Goal: Answer question/provide support: Answer question/provide support

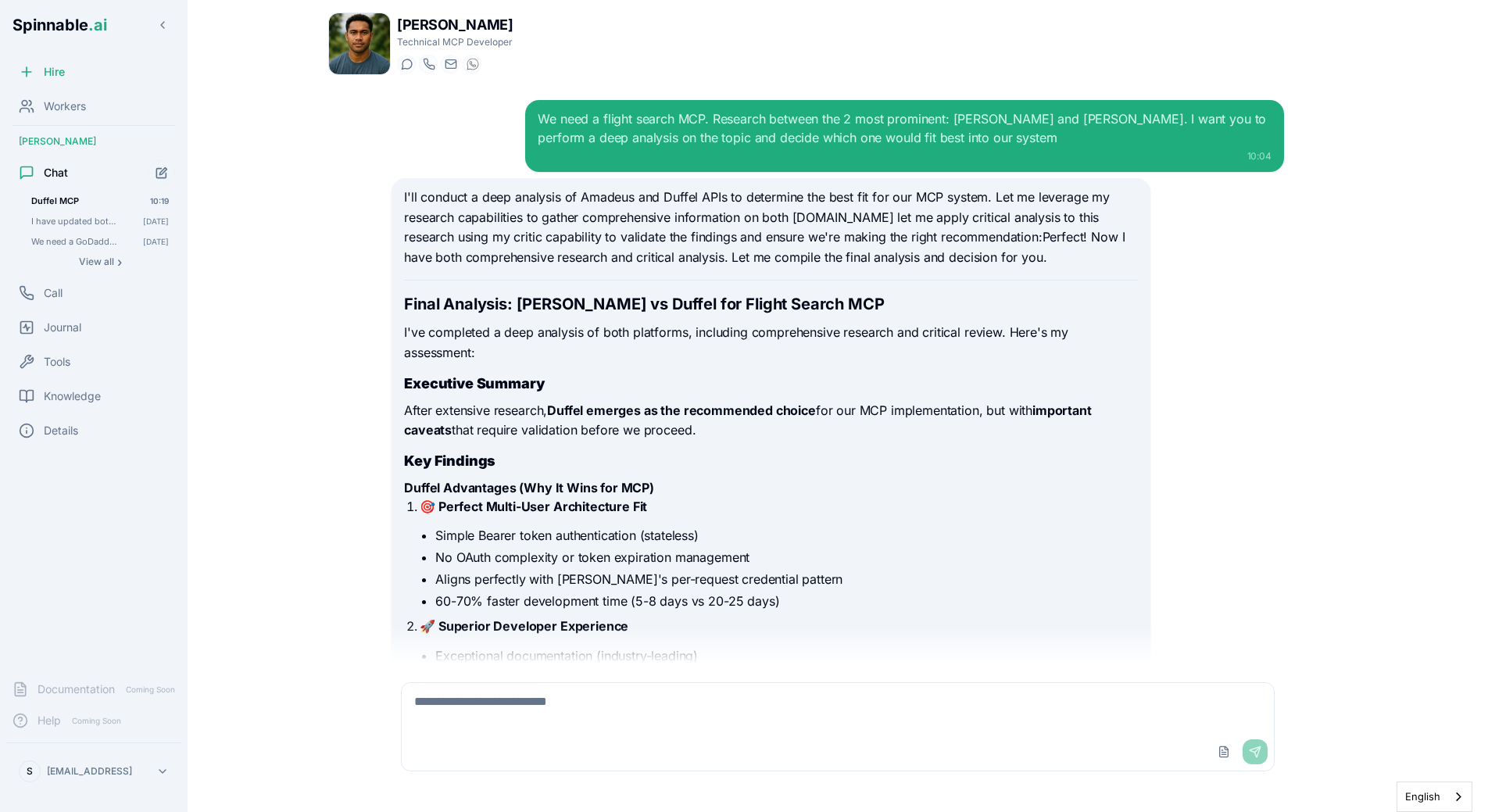
scroll to position [14530, 0]
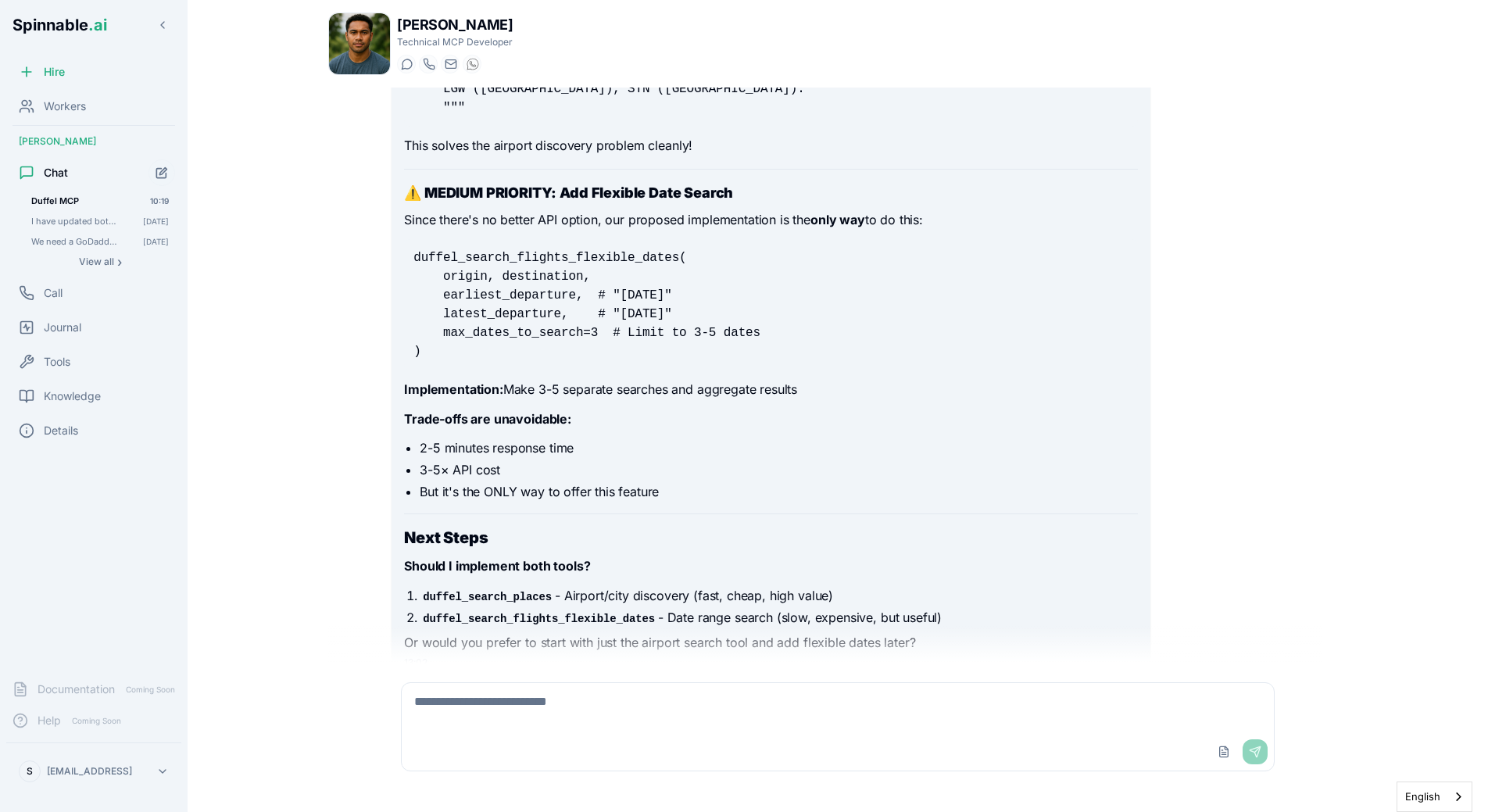
click at [625, 706] on textarea at bounding box center [838, 708] width 872 height 50
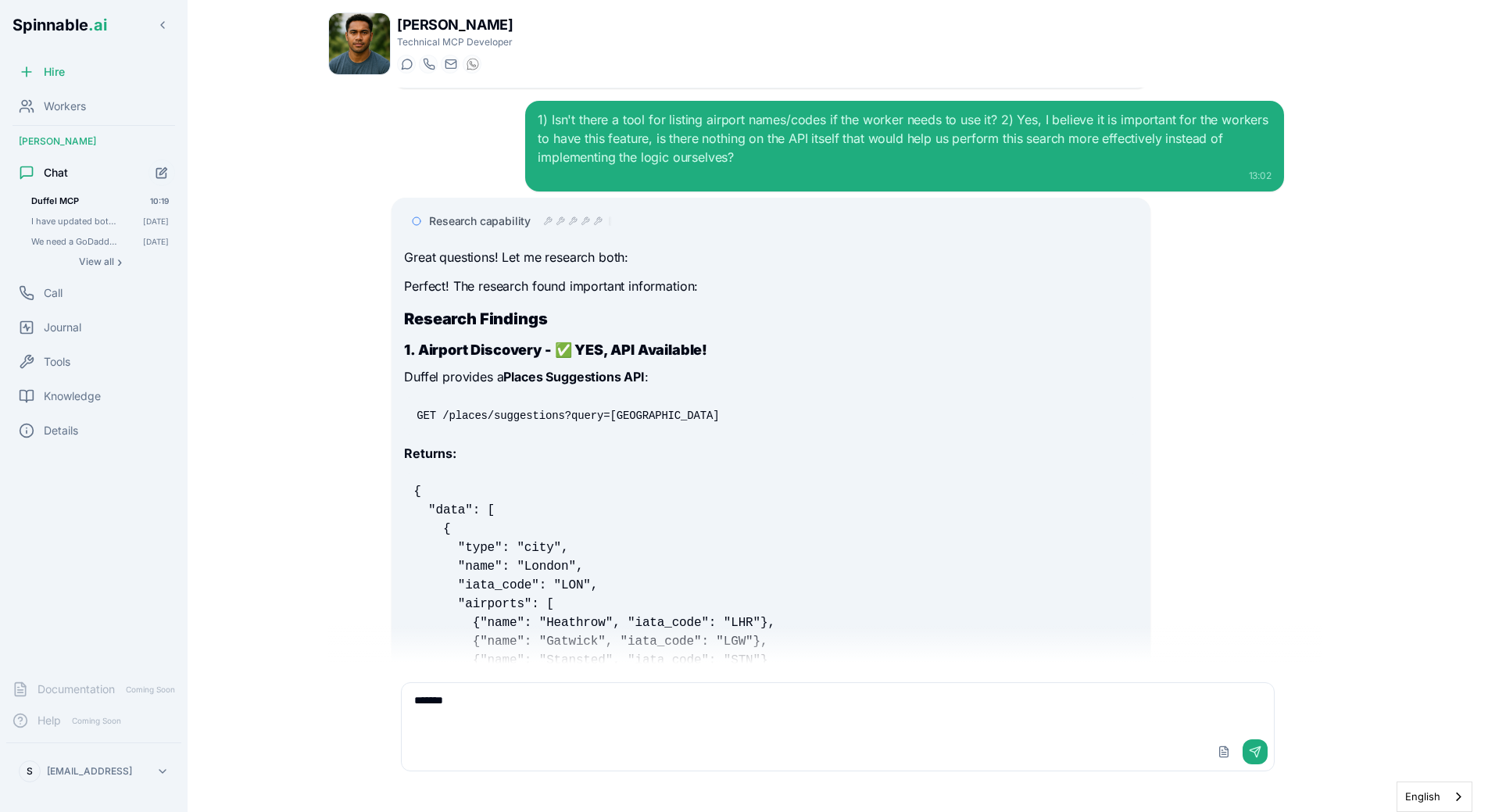
scroll to position [13274, 0]
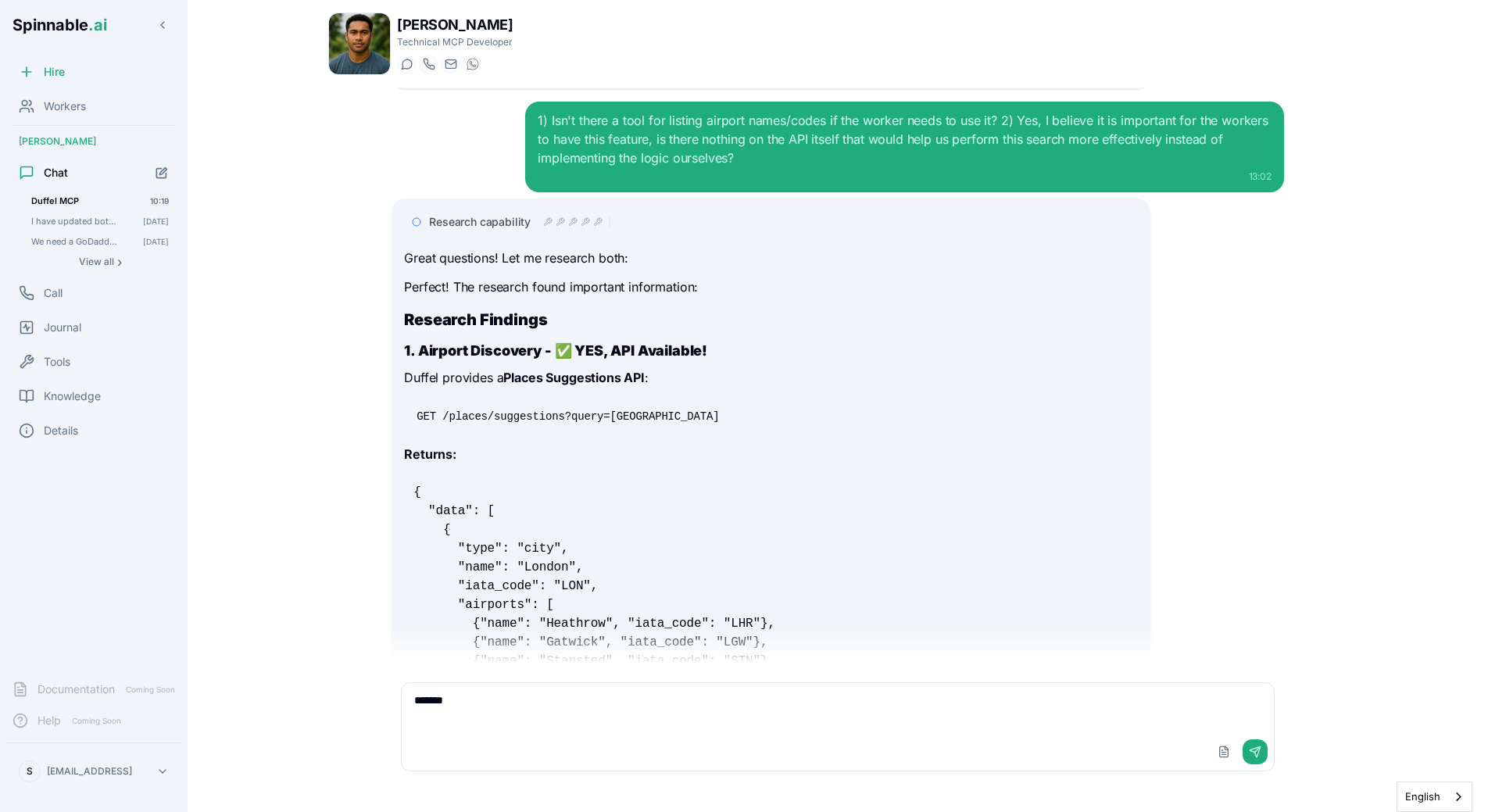
click at [496, 719] on textarea "*******" at bounding box center [838, 708] width 872 height 50
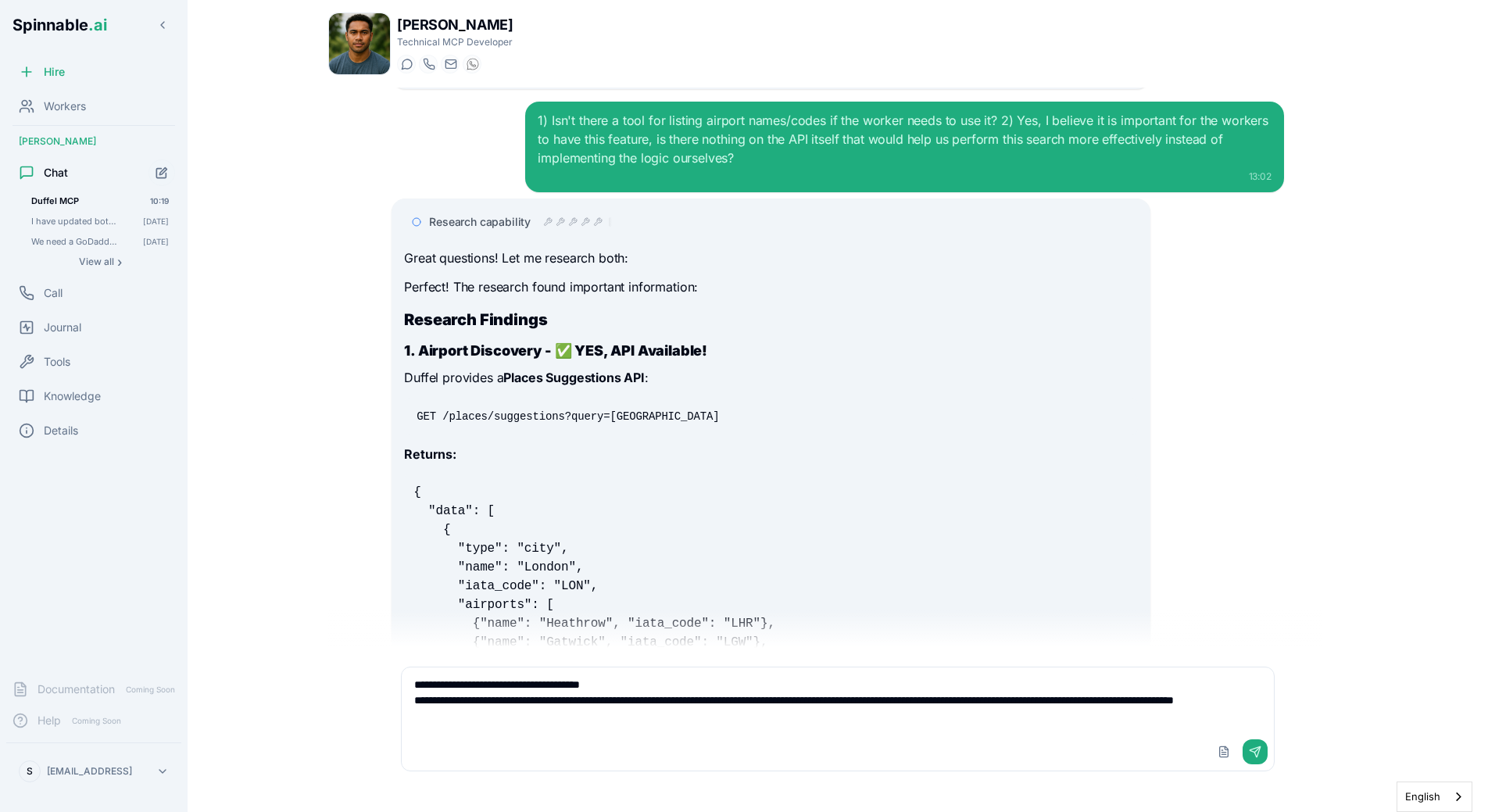
type textarea "**********"
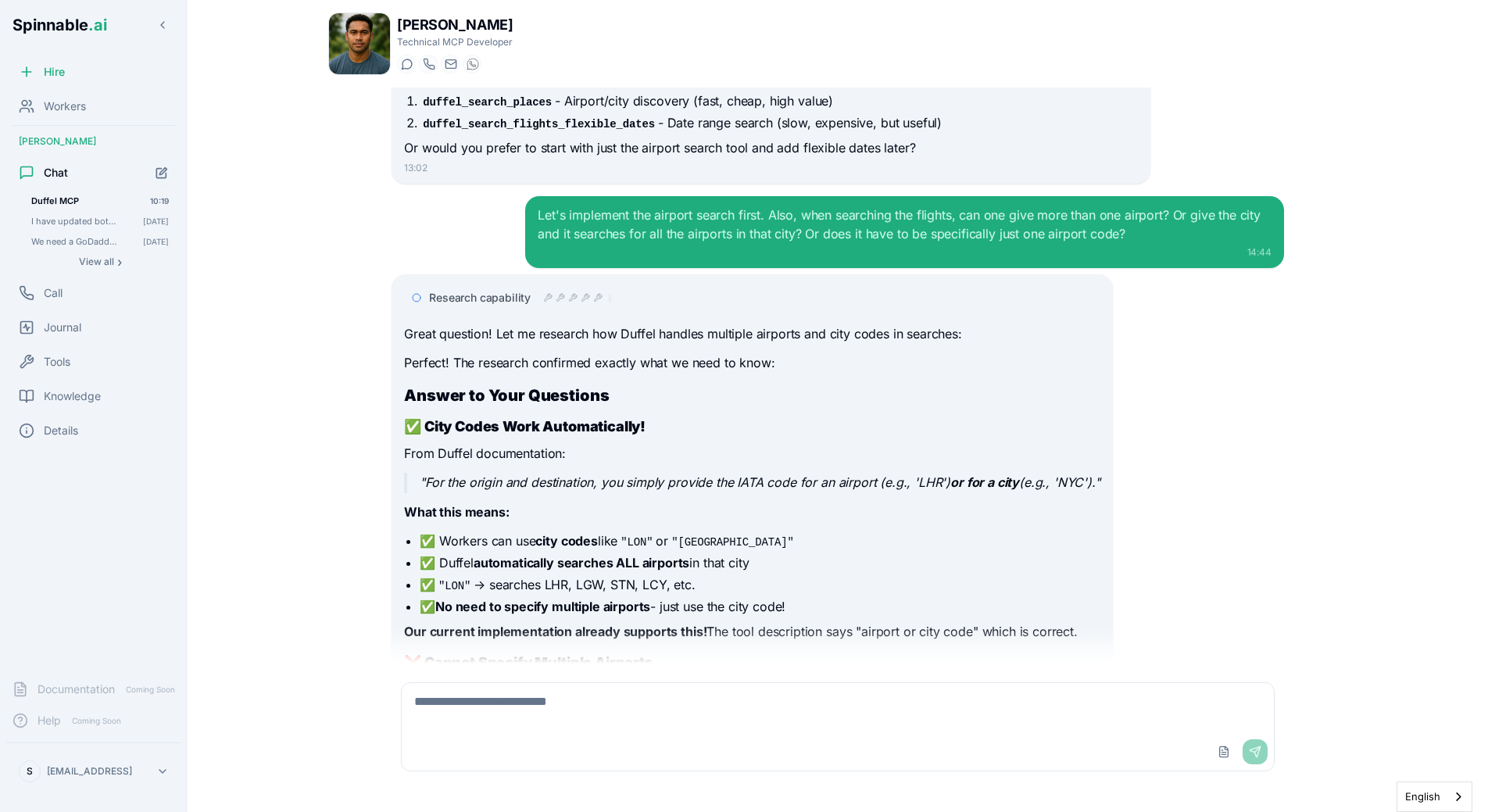
scroll to position [15014, 0]
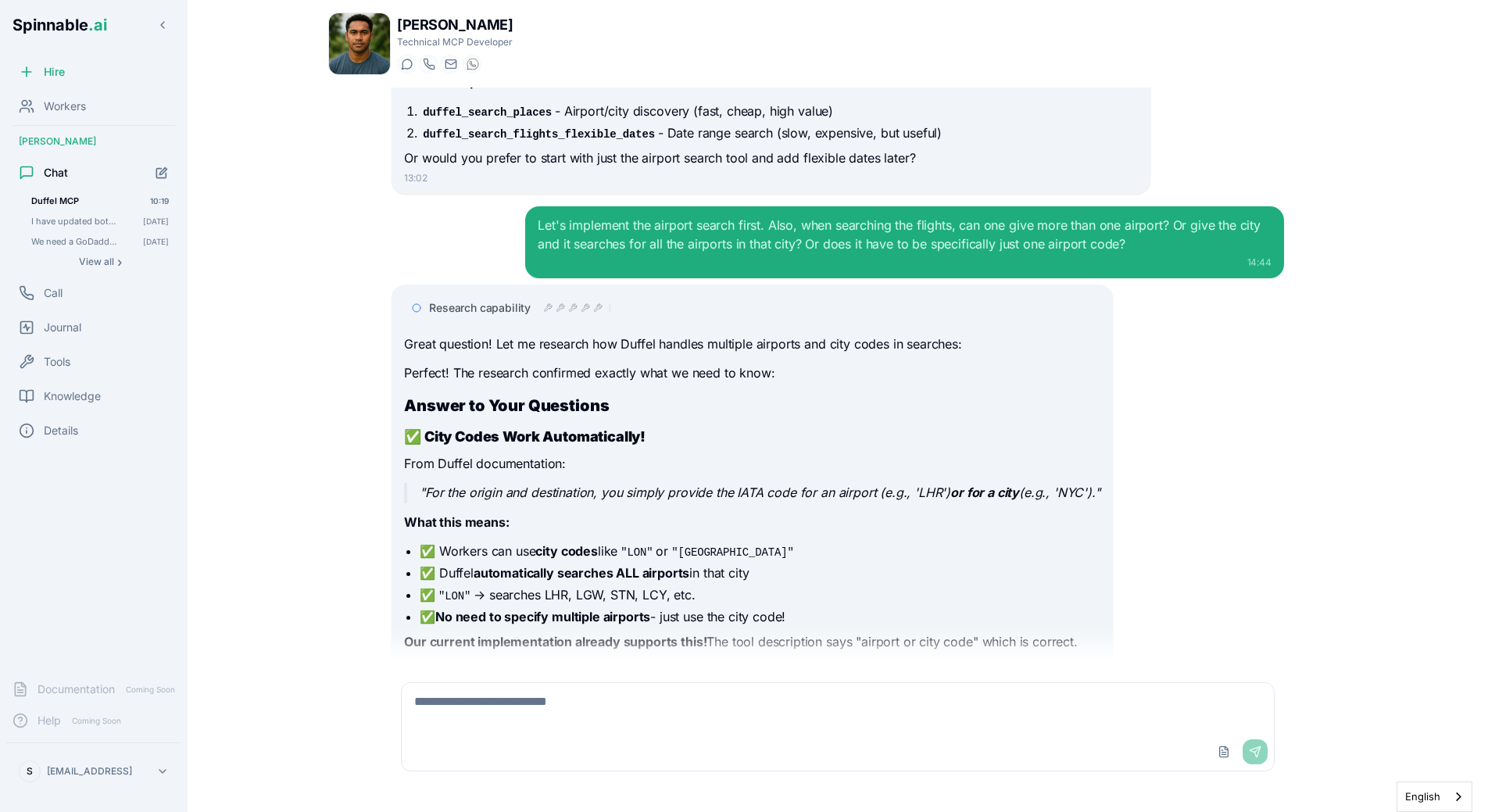
click at [625, 394] on h2 "Answer to Your Questions" at bounding box center [752, 405] width 696 height 22
click at [581, 294] on div "Research capability" at bounding box center [752, 307] width 696 height 28
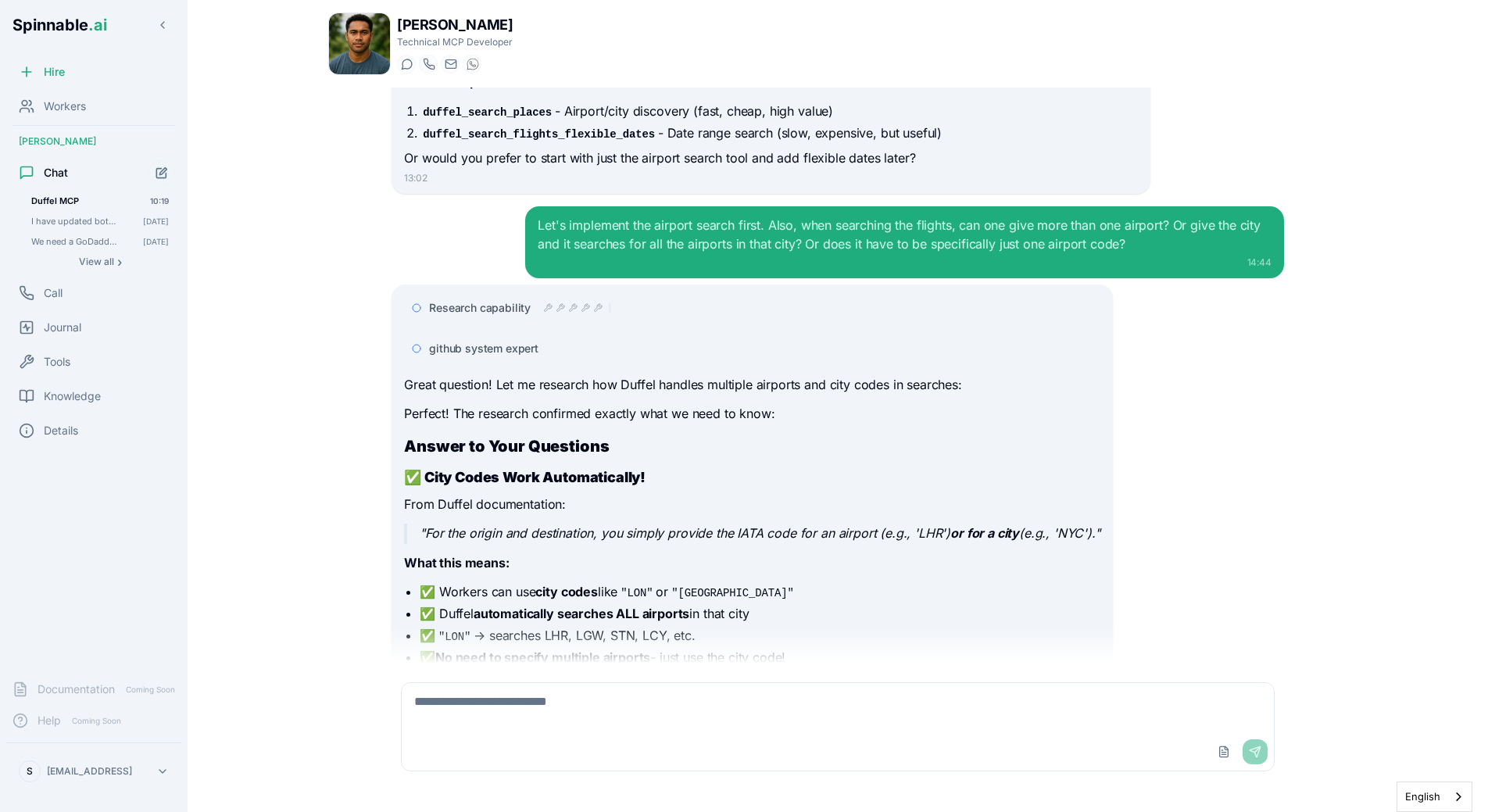
click at [584, 303] on icon at bounding box center [586, 307] width 8 height 8
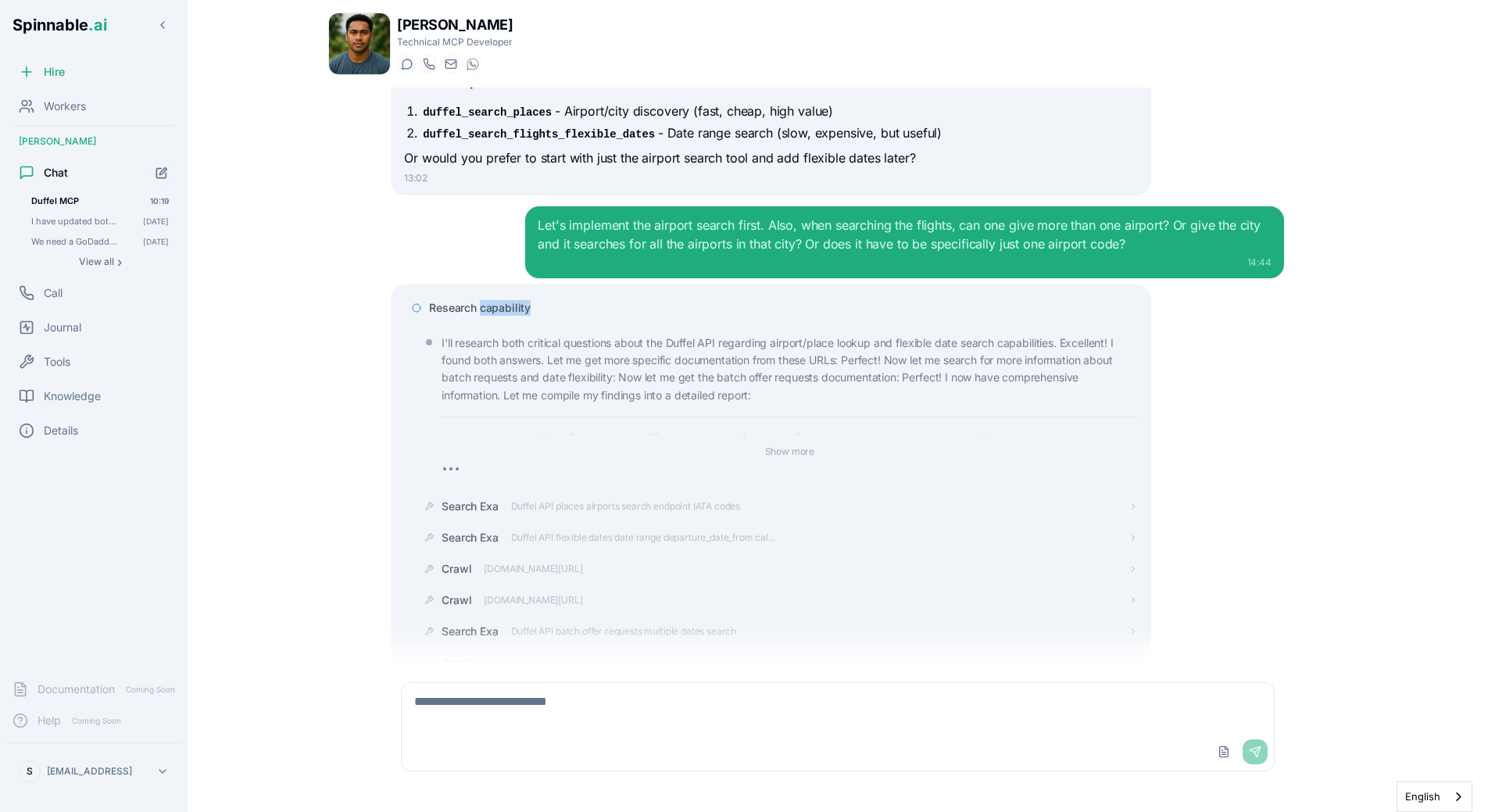
click at [584, 300] on div "Research capability" at bounding box center [782, 308] width 708 height 16
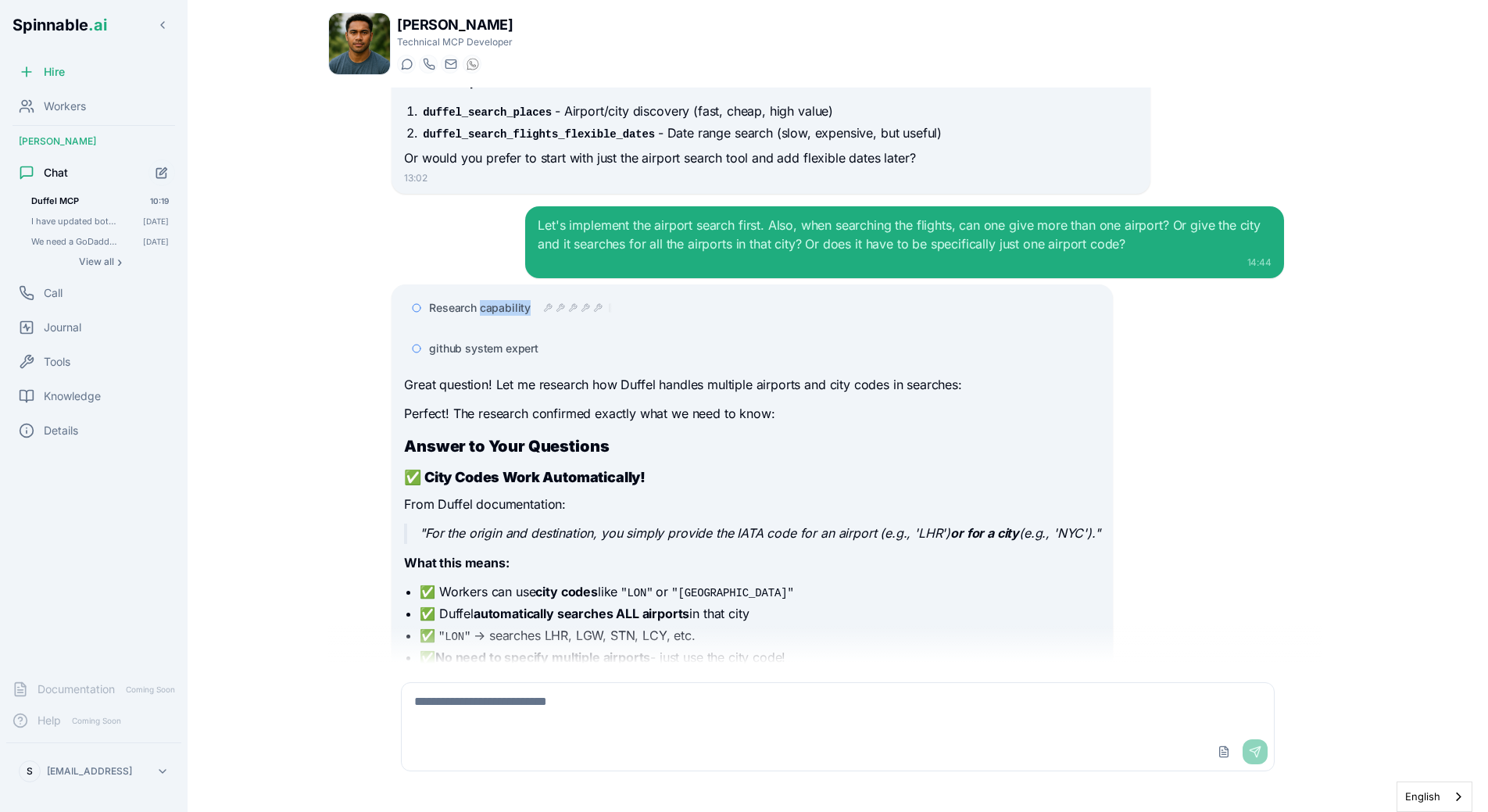
click at [584, 303] on icon at bounding box center [586, 307] width 8 height 8
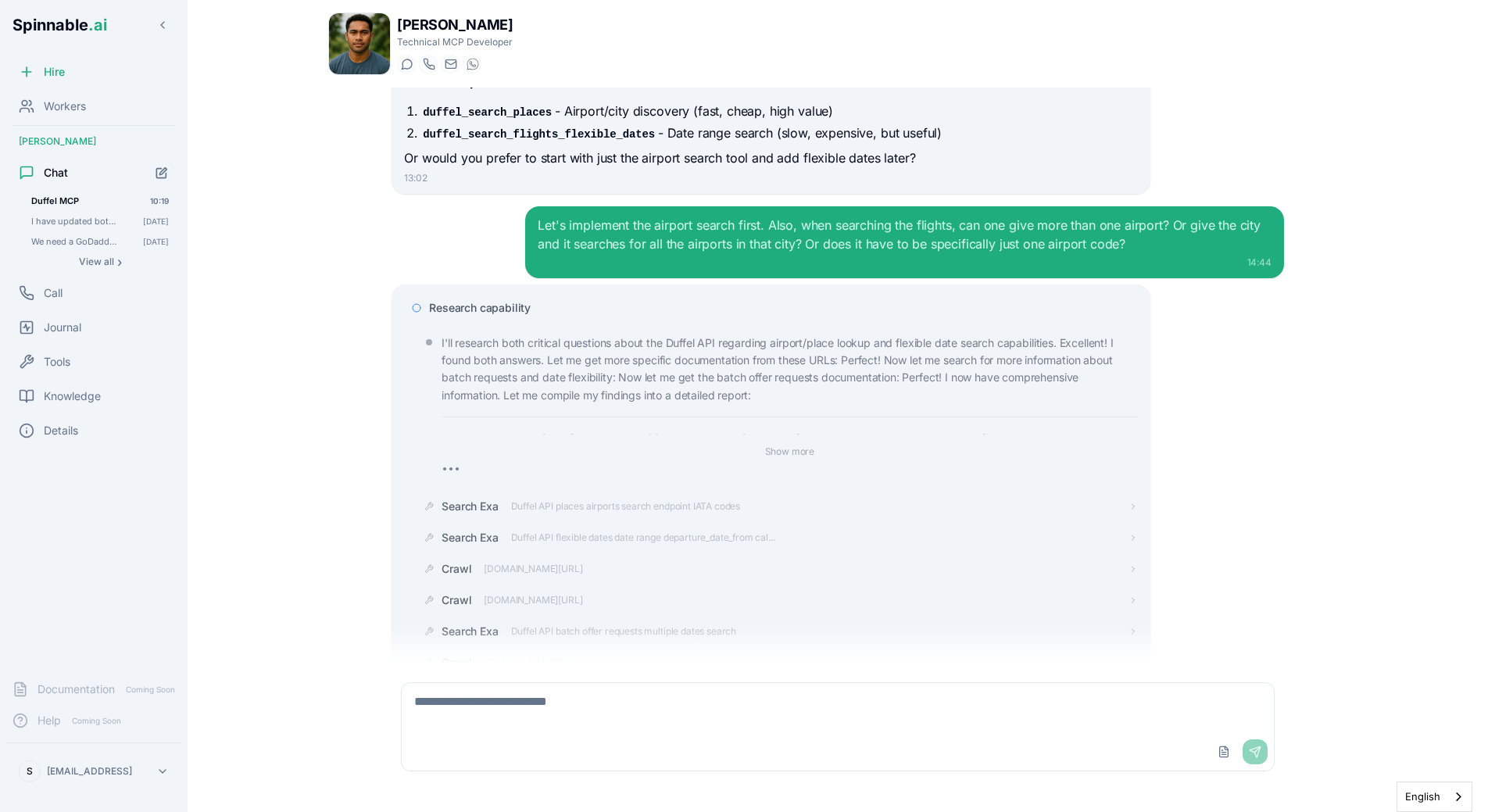
click at [584, 300] on div "Research capability" at bounding box center [782, 308] width 708 height 16
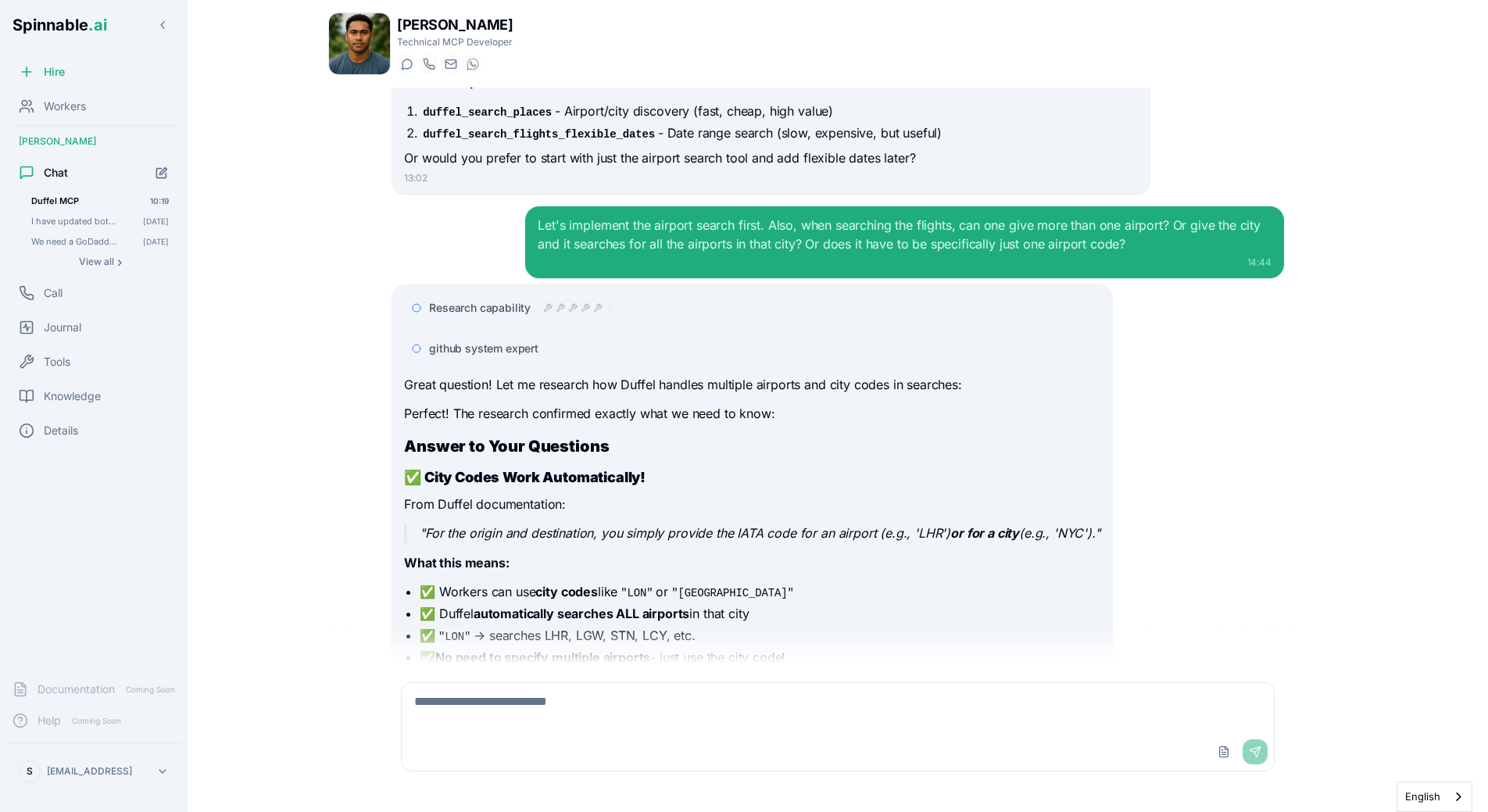
click at [594, 341] on div "github system expert" at bounding box center [764, 349] width 671 height 16
click at [578, 300] on div "Research capability" at bounding box center [520, 308] width 183 height 16
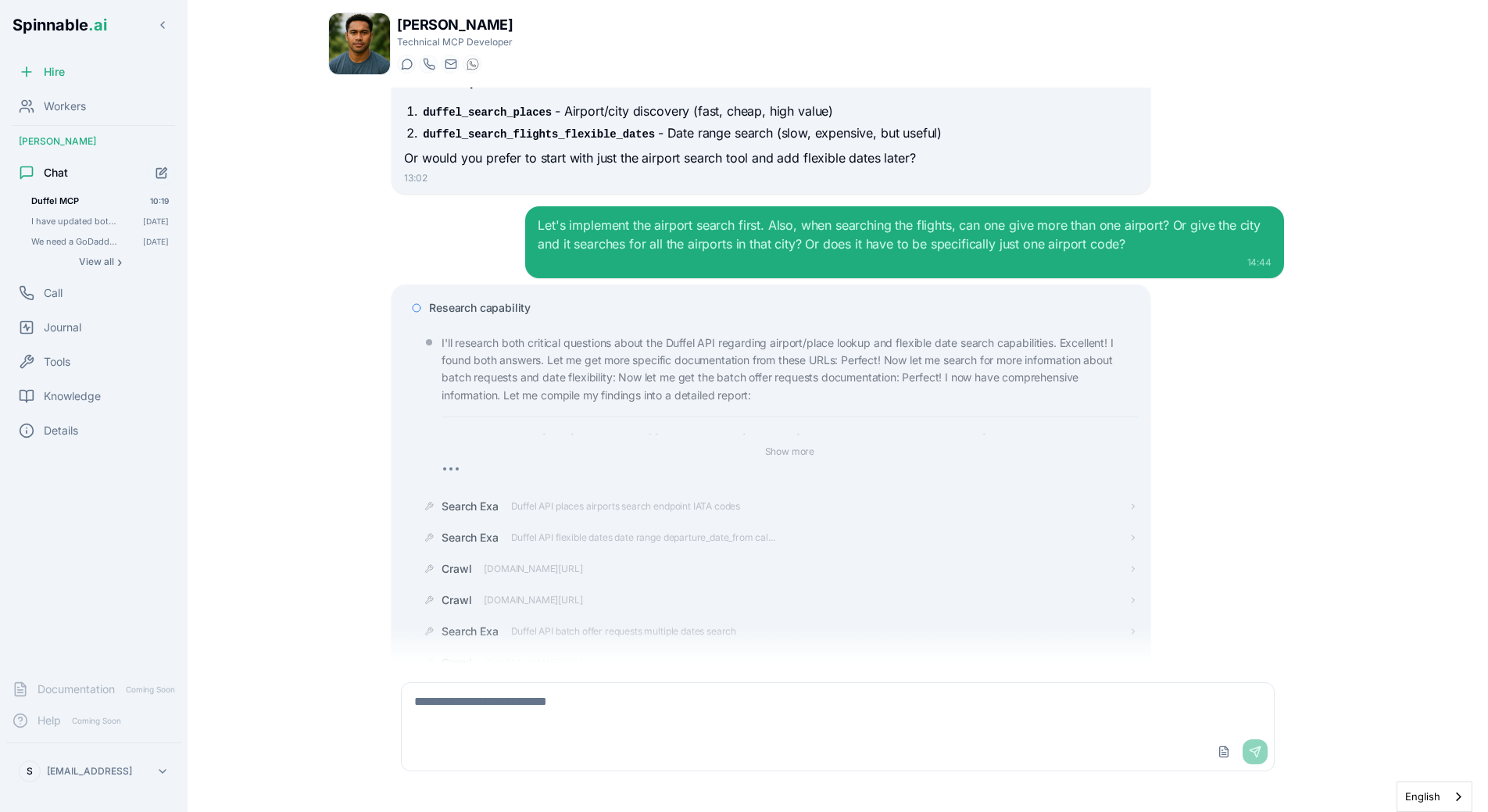
click at [568, 344] on p "I'll research both critical questions about the Duffel API regarding airport/pl…" at bounding box center [789, 370] width 695 height 70
click at [530, 294] on div "Research capability" at bounding box center [770, 307] width 733 height 28
click at [564, 294] on div "Research capability" at bounding box center [770, 307] width 733 height 28
click at [547, 300] on div "Research capability" at bounding box center [782, 308] width 708 height 16
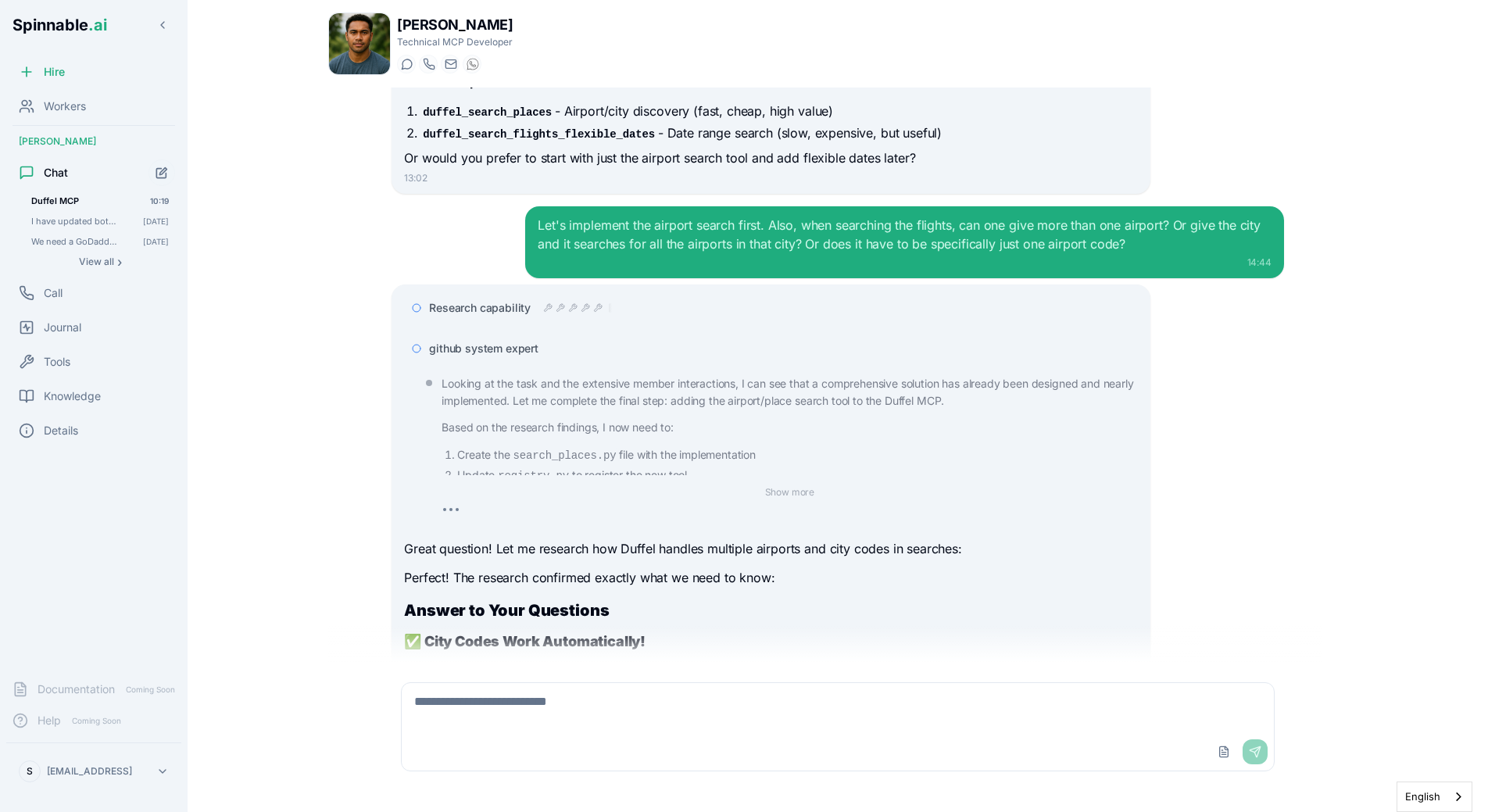
click at [442, 334] on div "github system expert" at bounding box center [770, 348] width 733 height 28
click at [442, 341] on span "github system expert" at bounding box center [483, 349] width 110 height 16
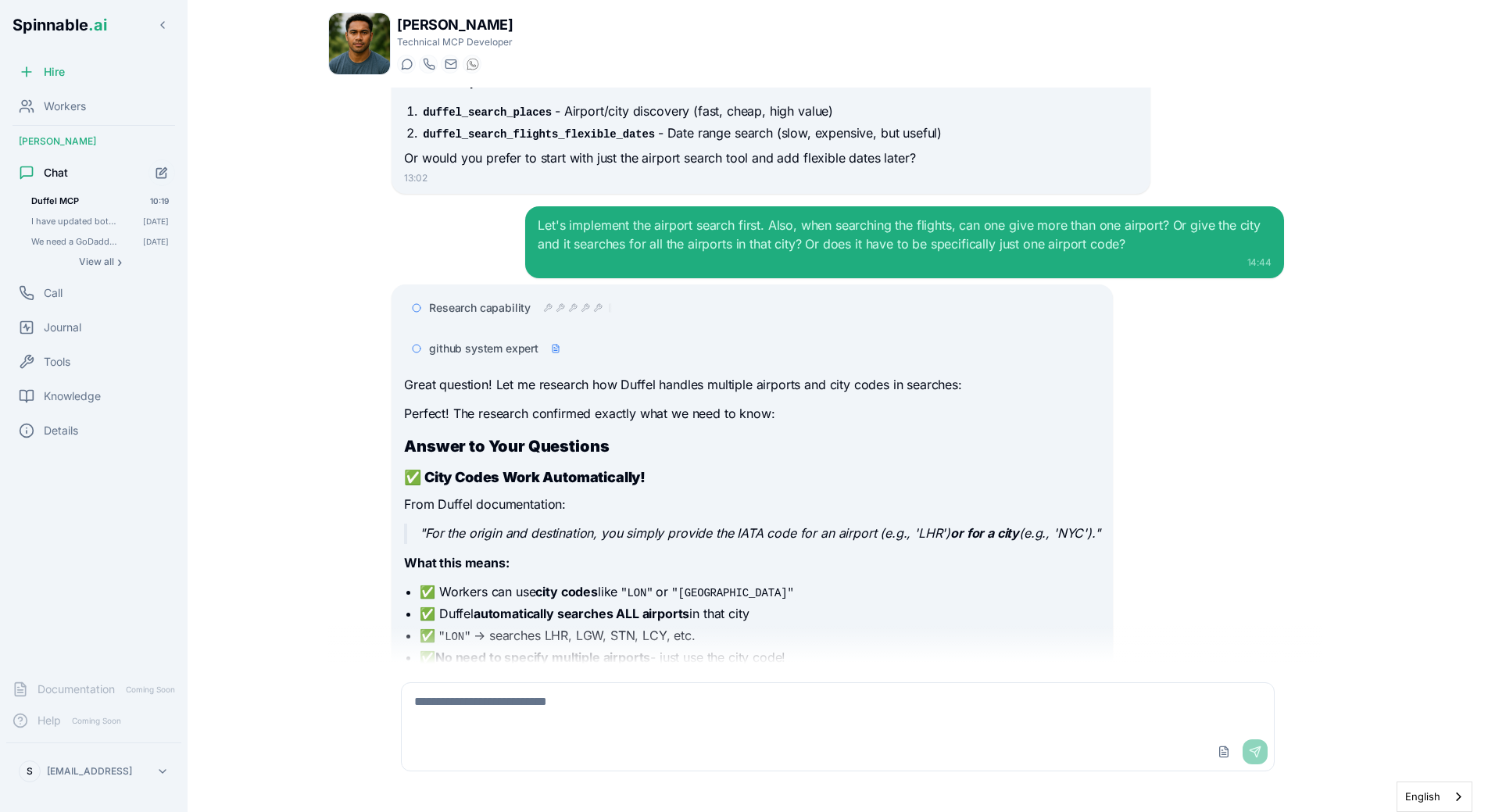
click at [519, 375] on div "Great question! Let me research how Duffel handles multiple airports and city c…" at bounding box center [752, 653] width 696 height 556
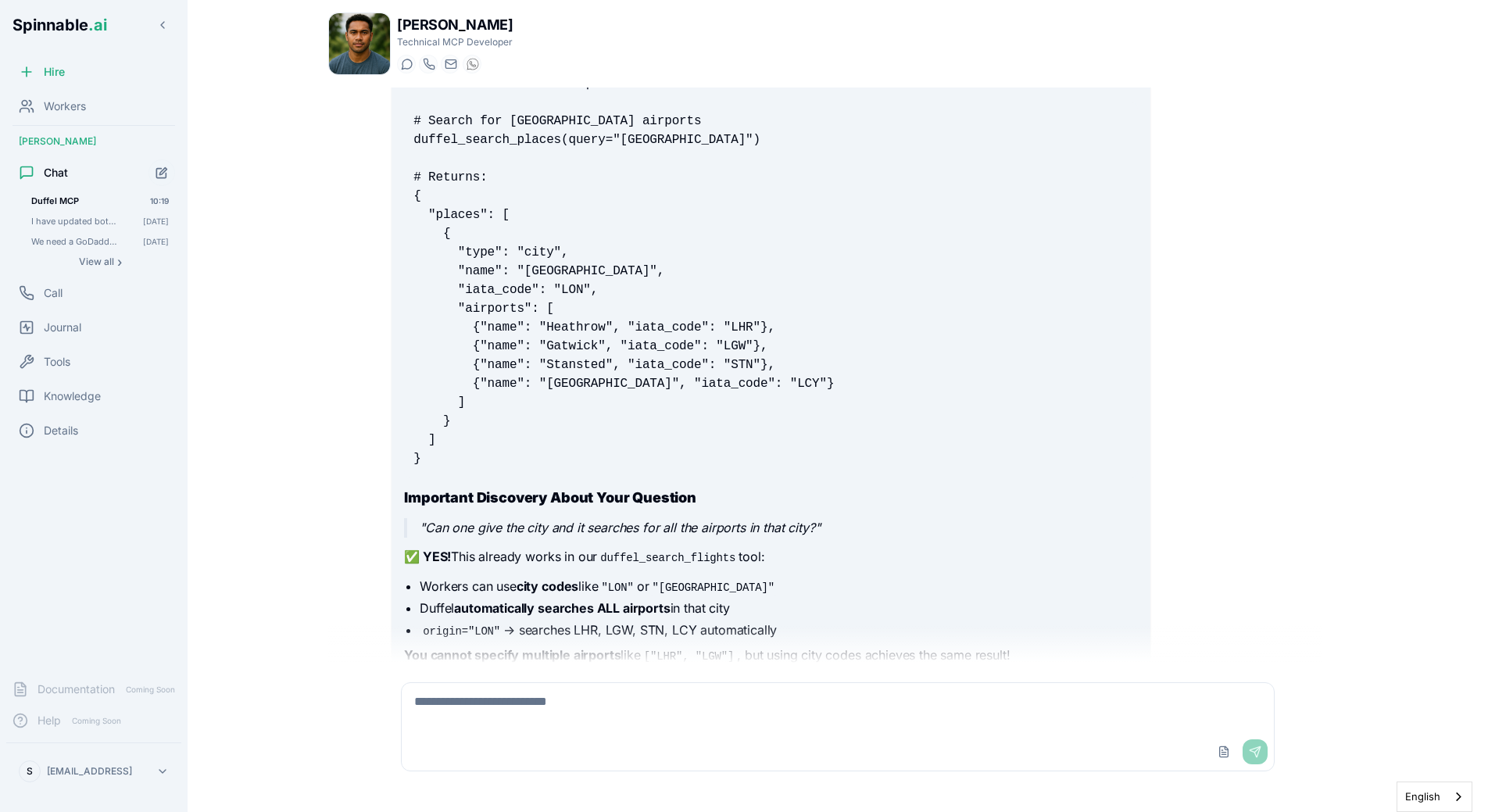
scroll to position [16040, 0]
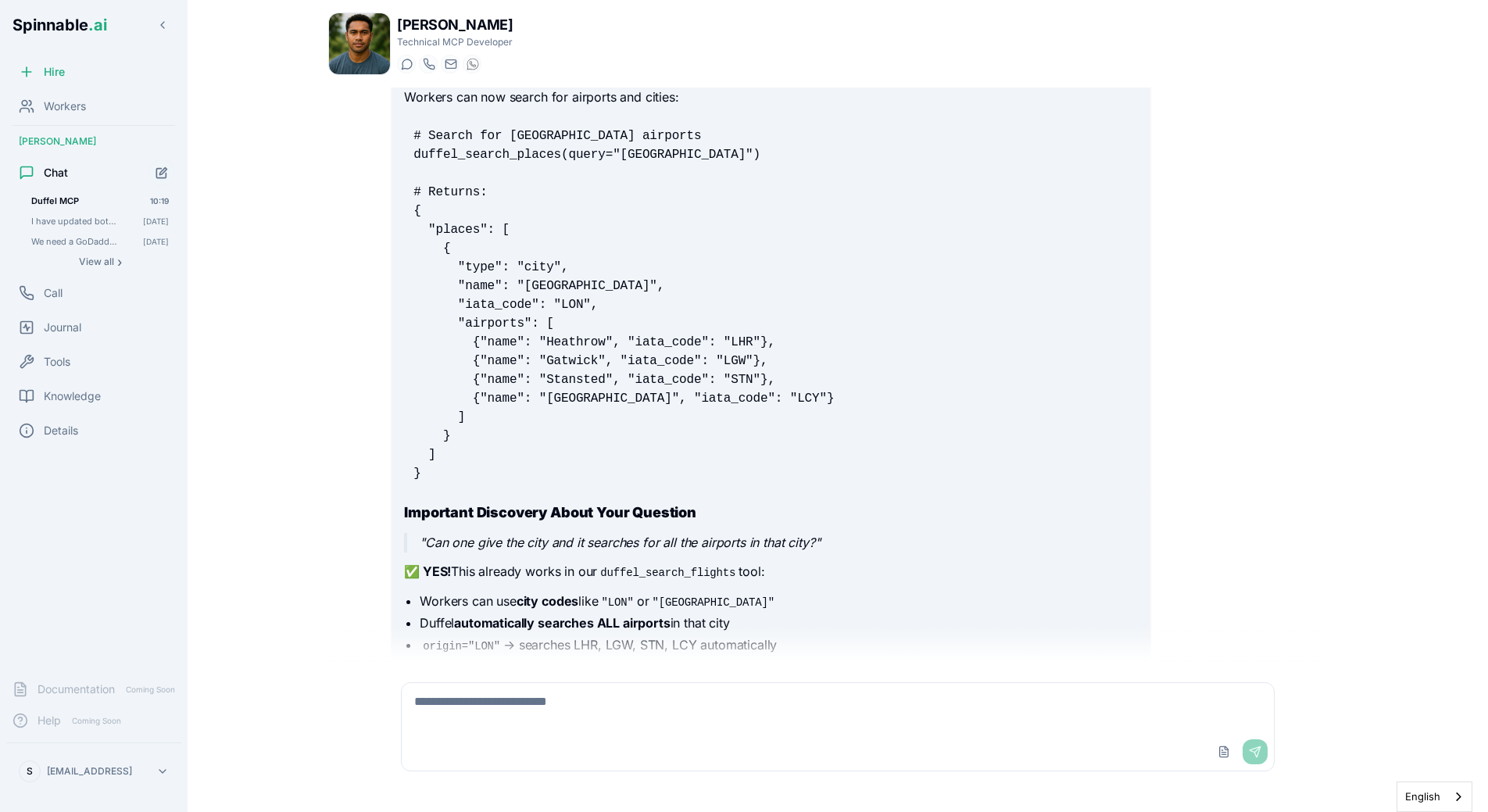
click at [455, 359] on code "# Search for [GEOGRAPHIC_DATA] airports duffel_search_places(query="[GEOGRAPHIC…" at bounding box center [624, 305] width 421 height 352
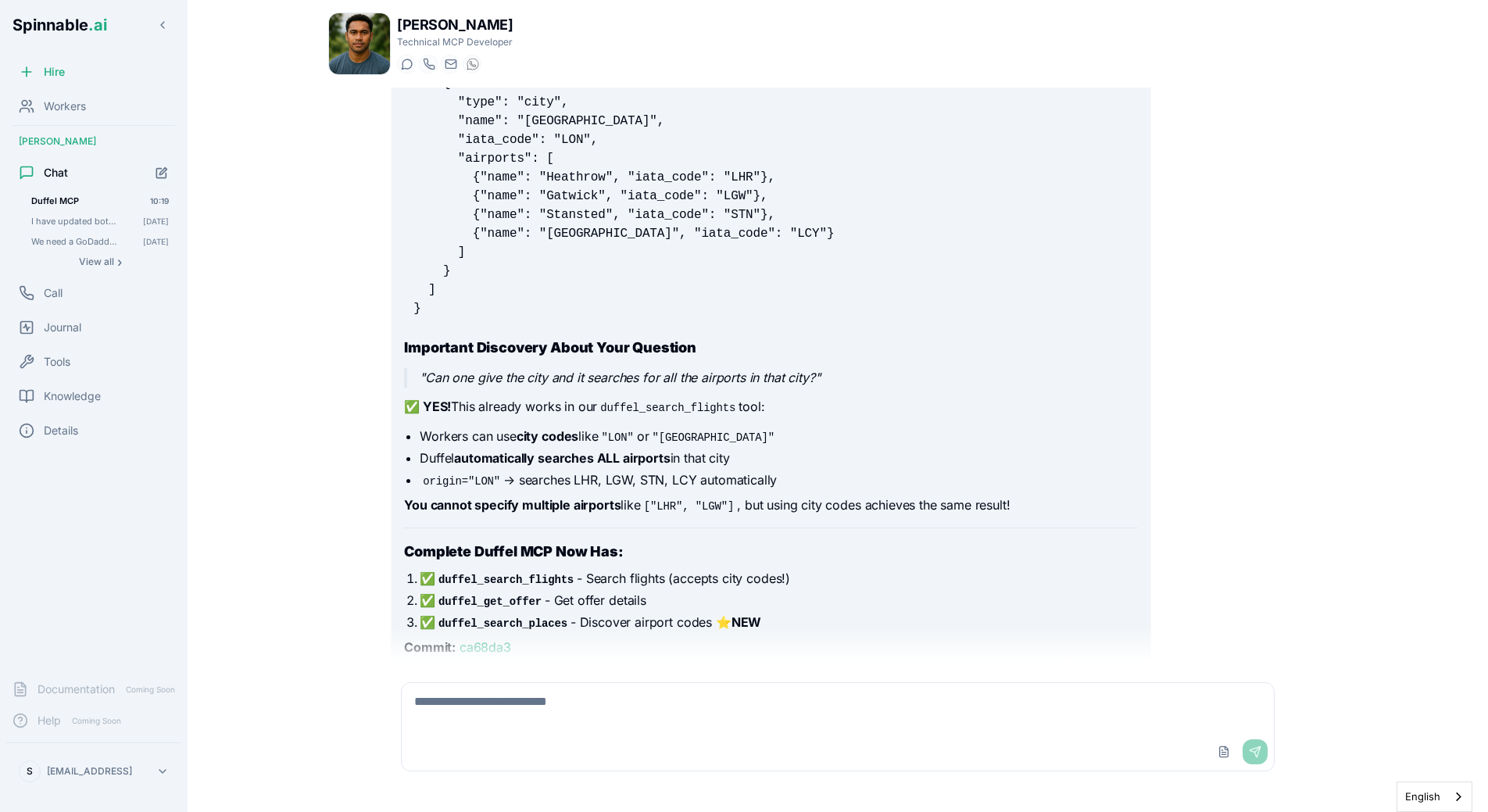
scroll to position [16260, 0]
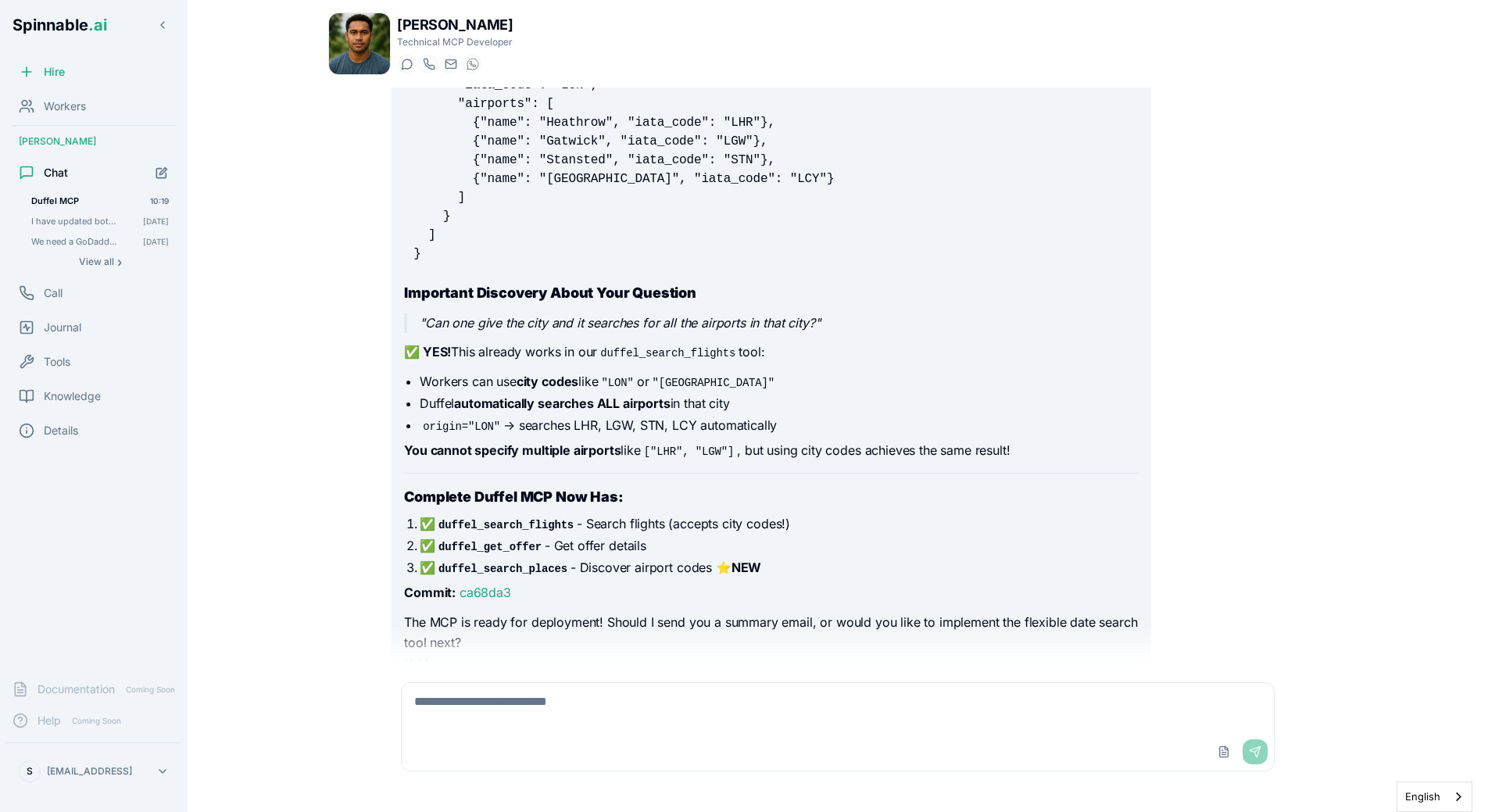
click at [531, 717] on textarea at bounding box center [838, 708] width 872 height 50
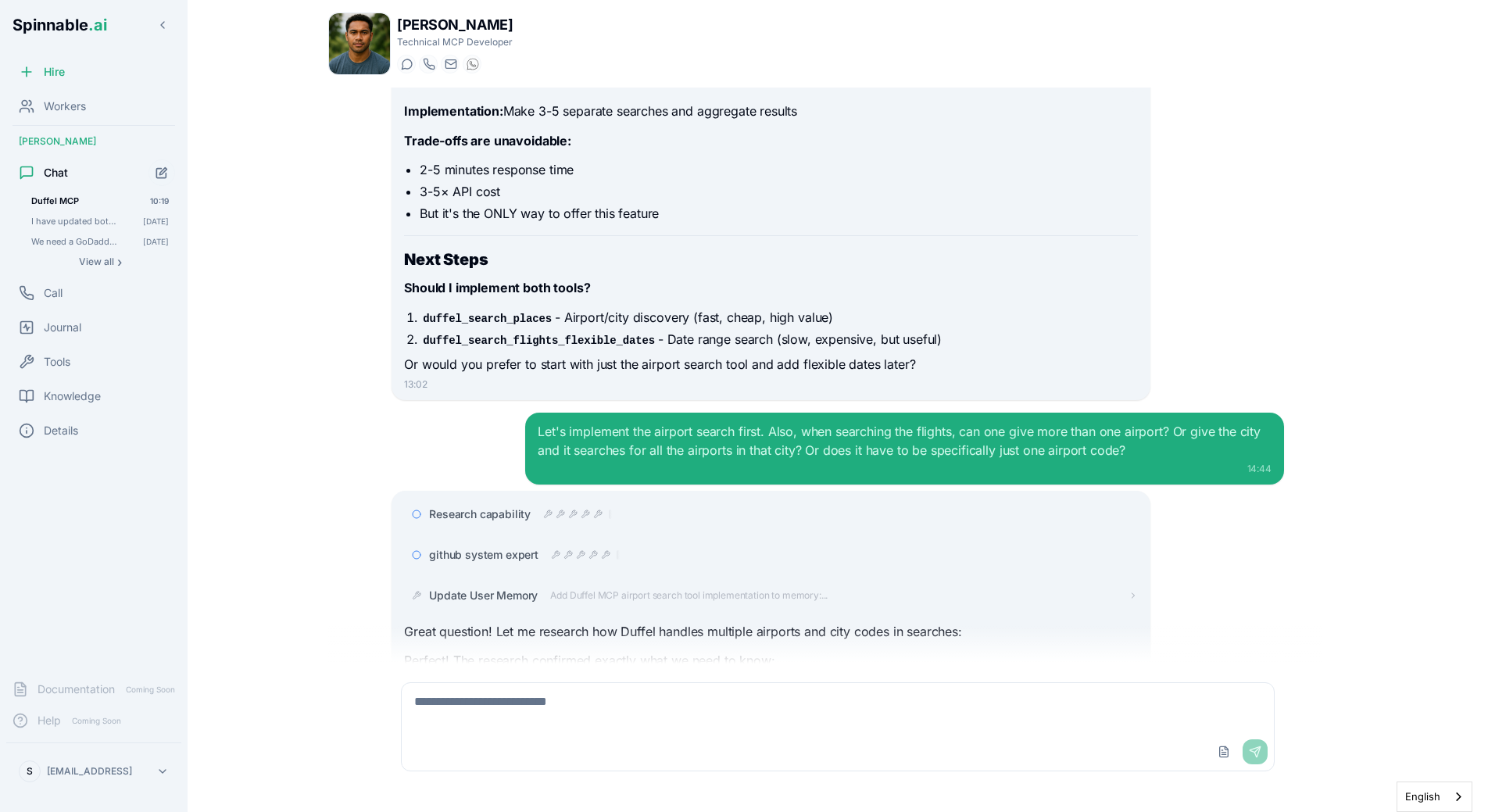
scroll to position [14846, 0]
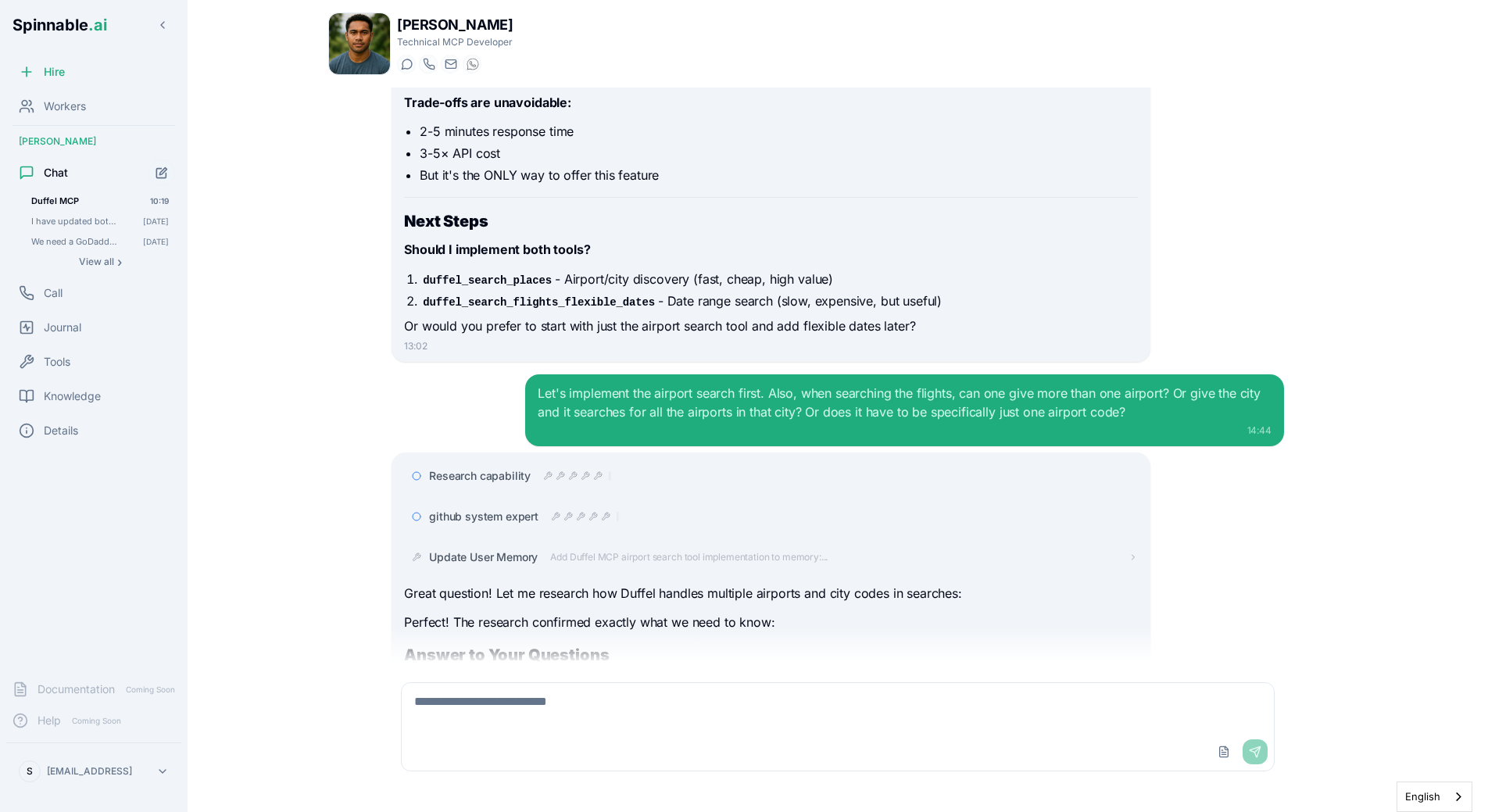
click at [560, 725] on textarea at bounding box center [838, 708] width 872 height 50
type textarea "***"
type textarea "*"
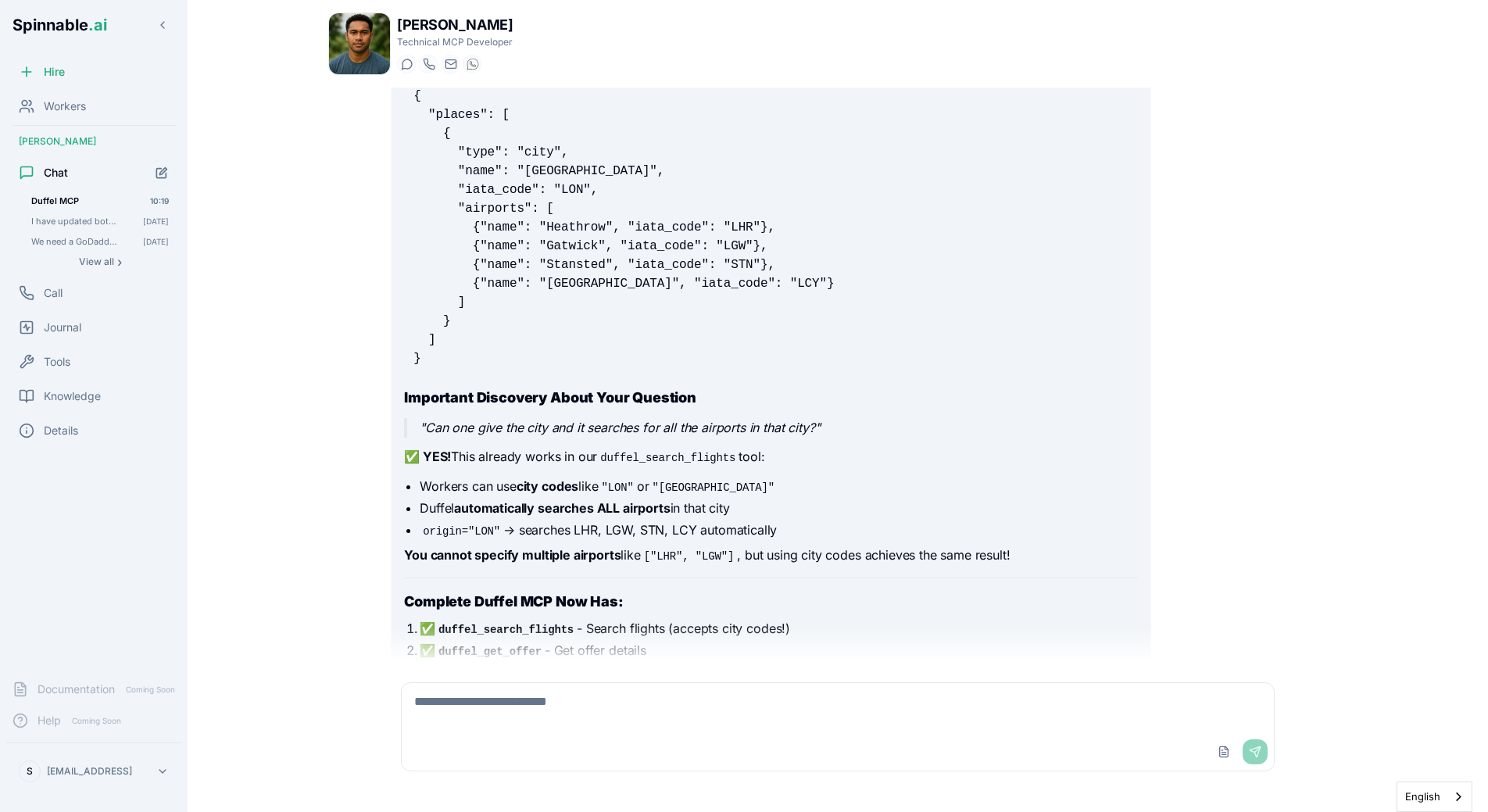
scroll to position [16260, 0]
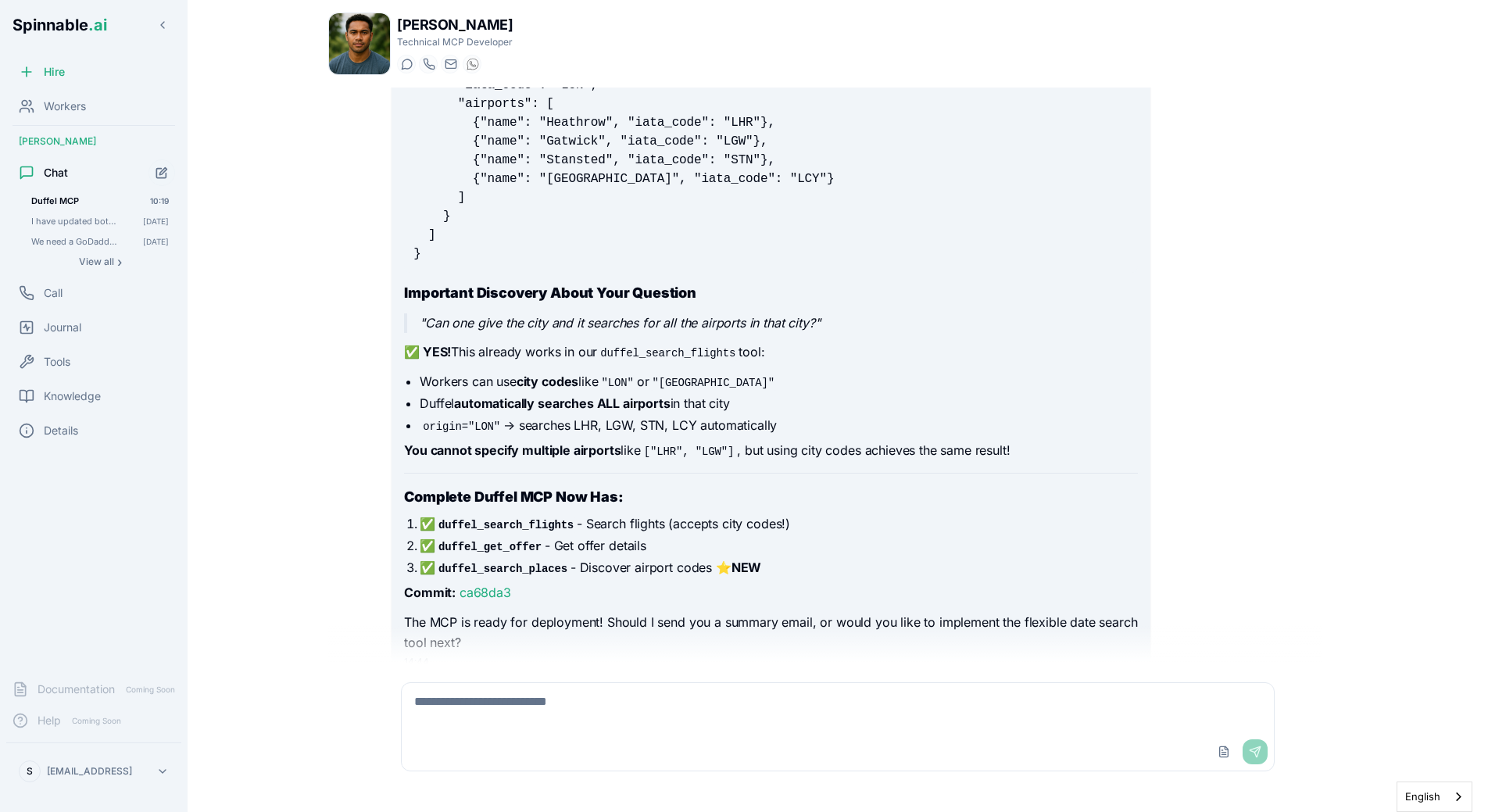
click at [502, 678] on div "Upload File Send" at bounding box center [838, 726] width 893 height 108
click at [502, 718] on textarea at bounding box center [838, 708] width 872 height 50
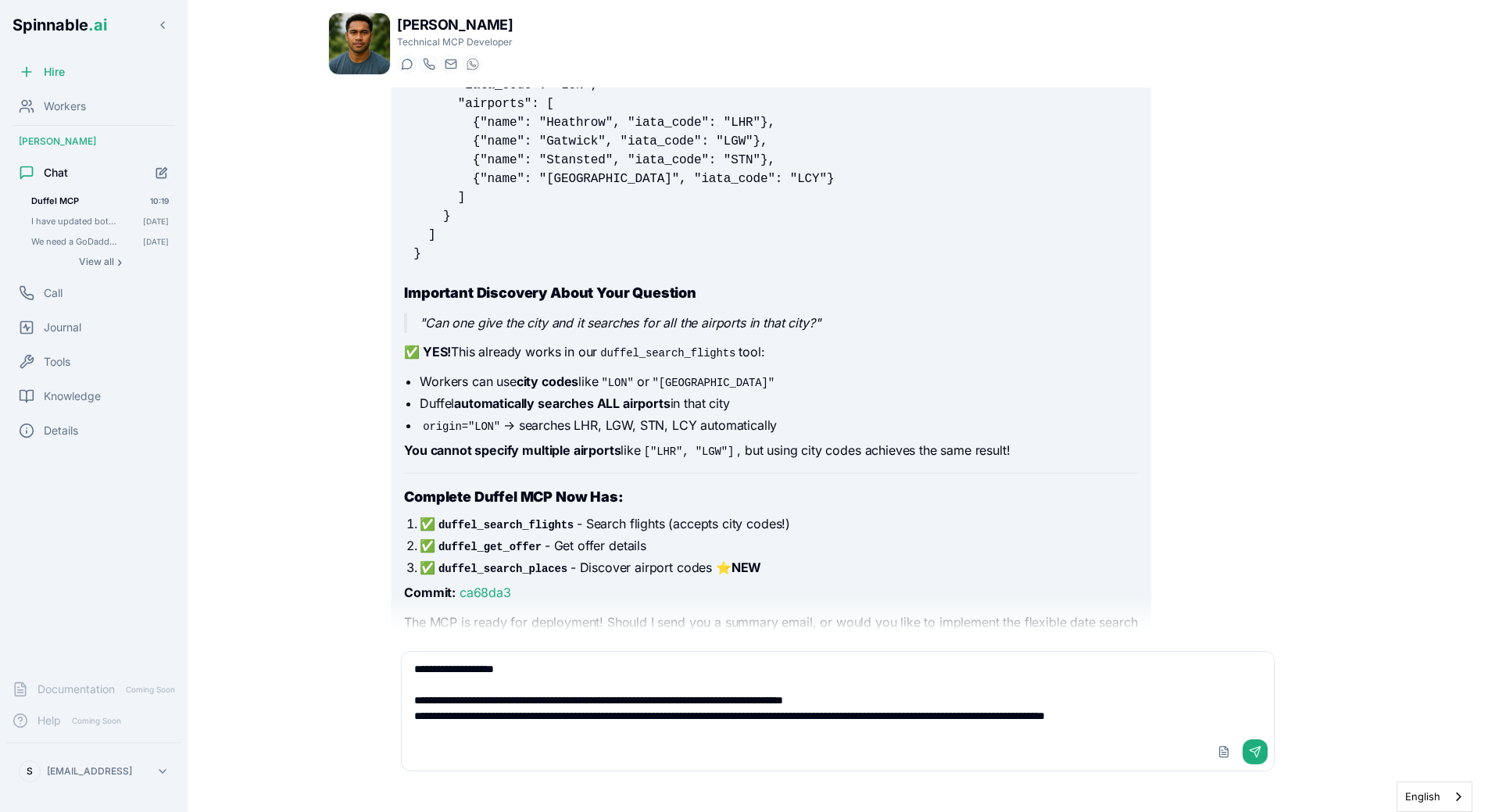
type textarea "**********"
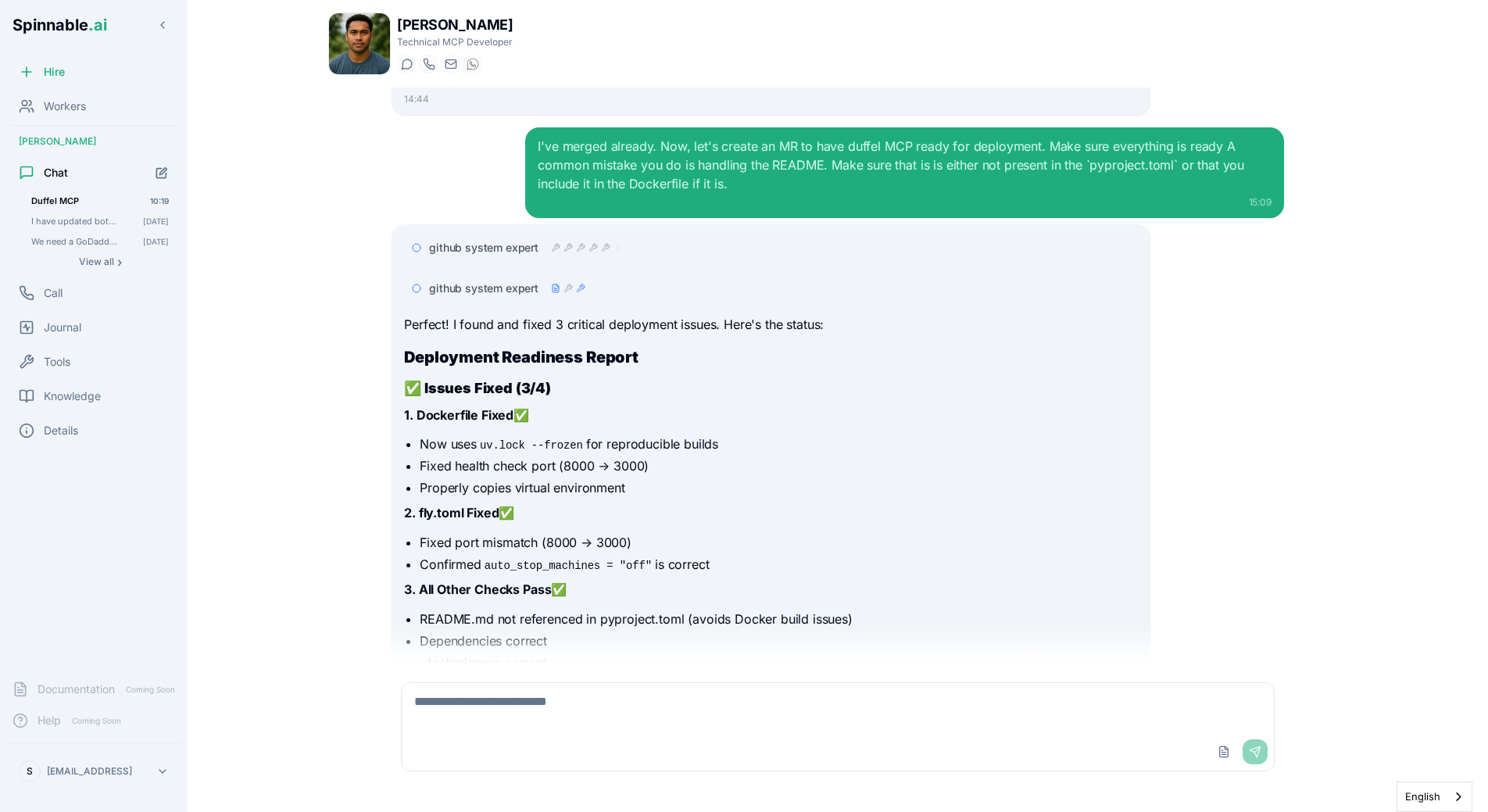
scroll to position [16807, 0]
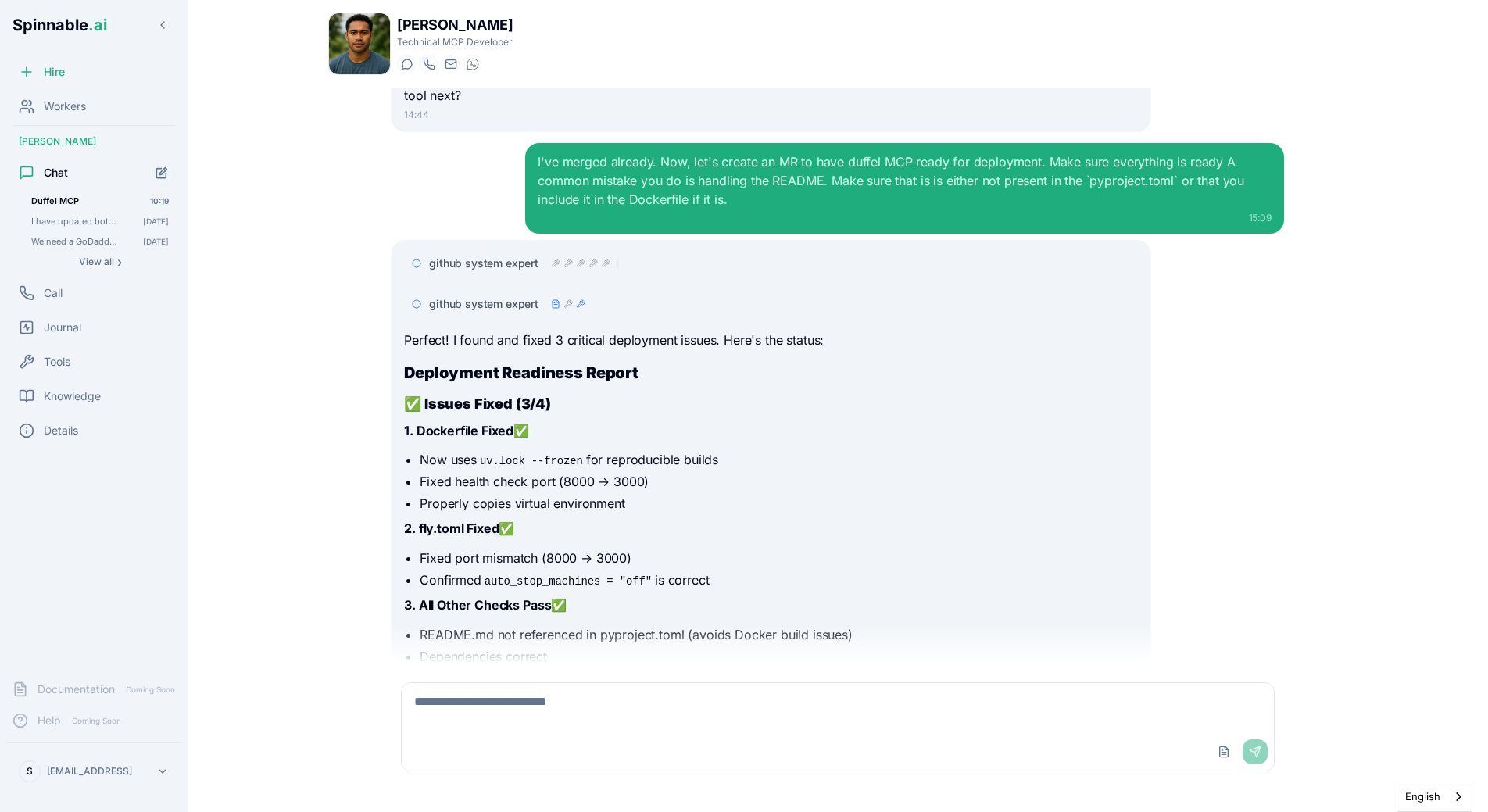
click at [519, 296] on span "github system expert" at bounding box center [483, 304] width 110 height 16
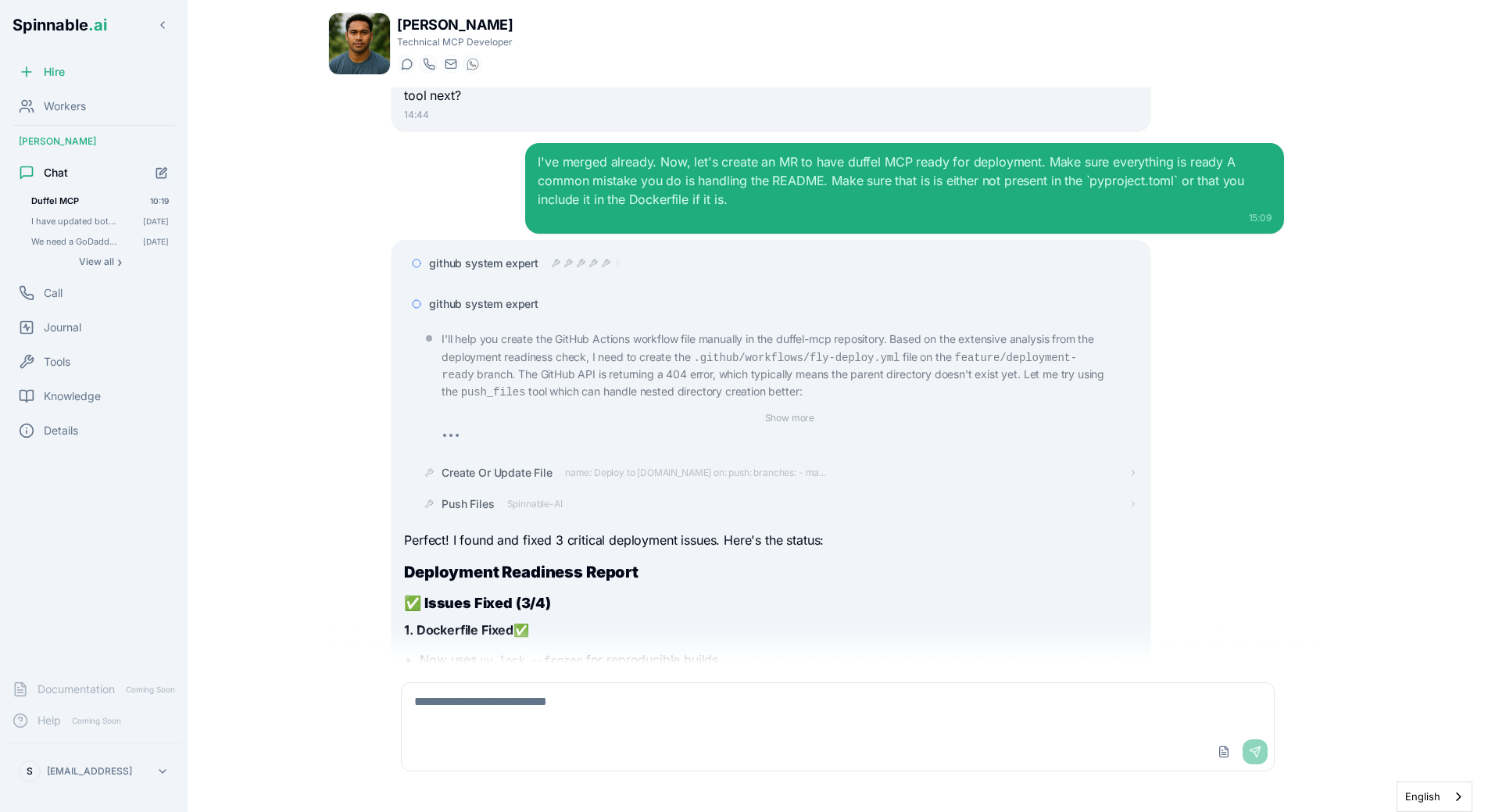
click at [504, 296] on span "github system expert" at bounding box center [483, 304] width 110 height 16
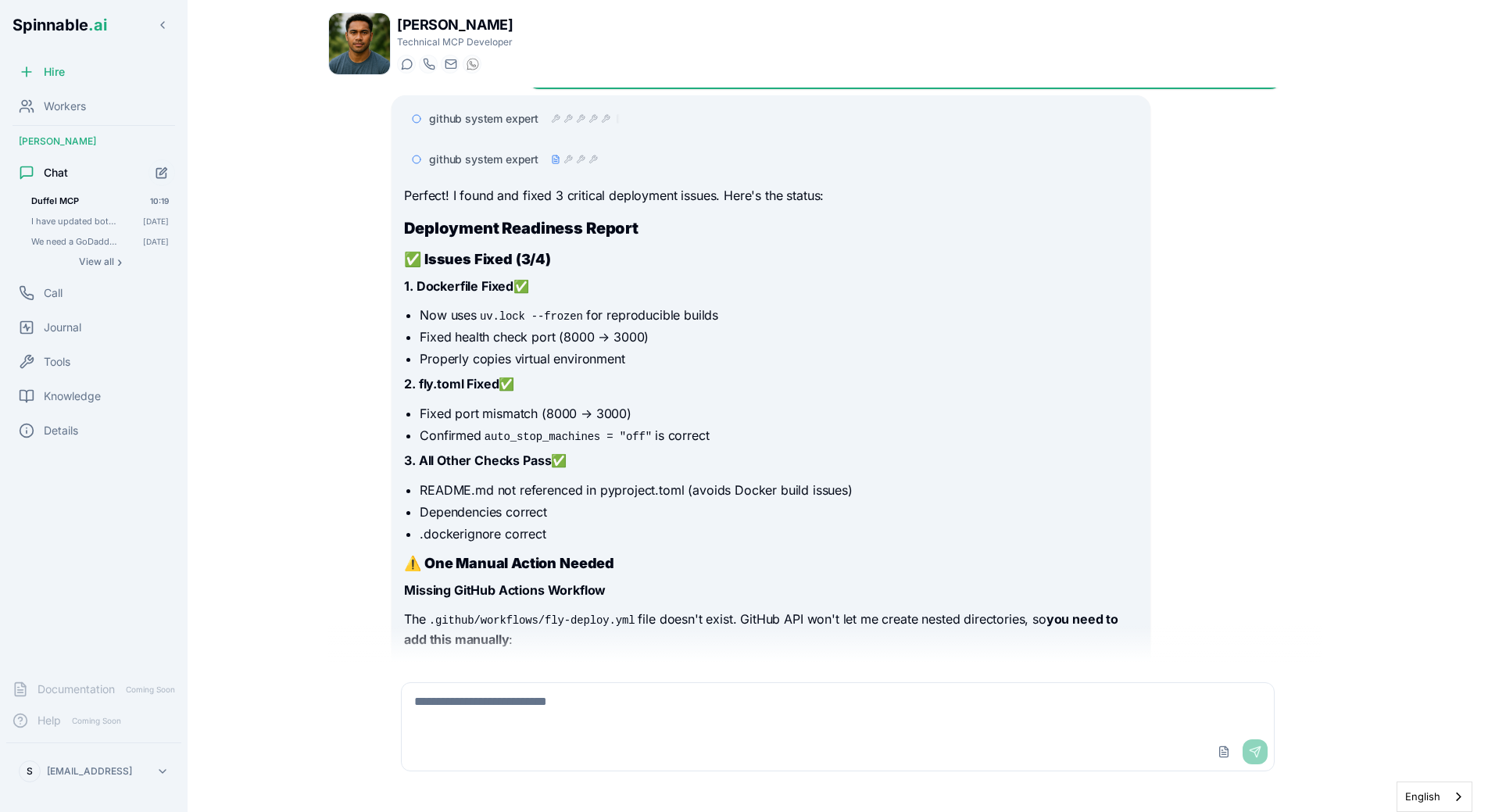
scroll to position [17825, 0]
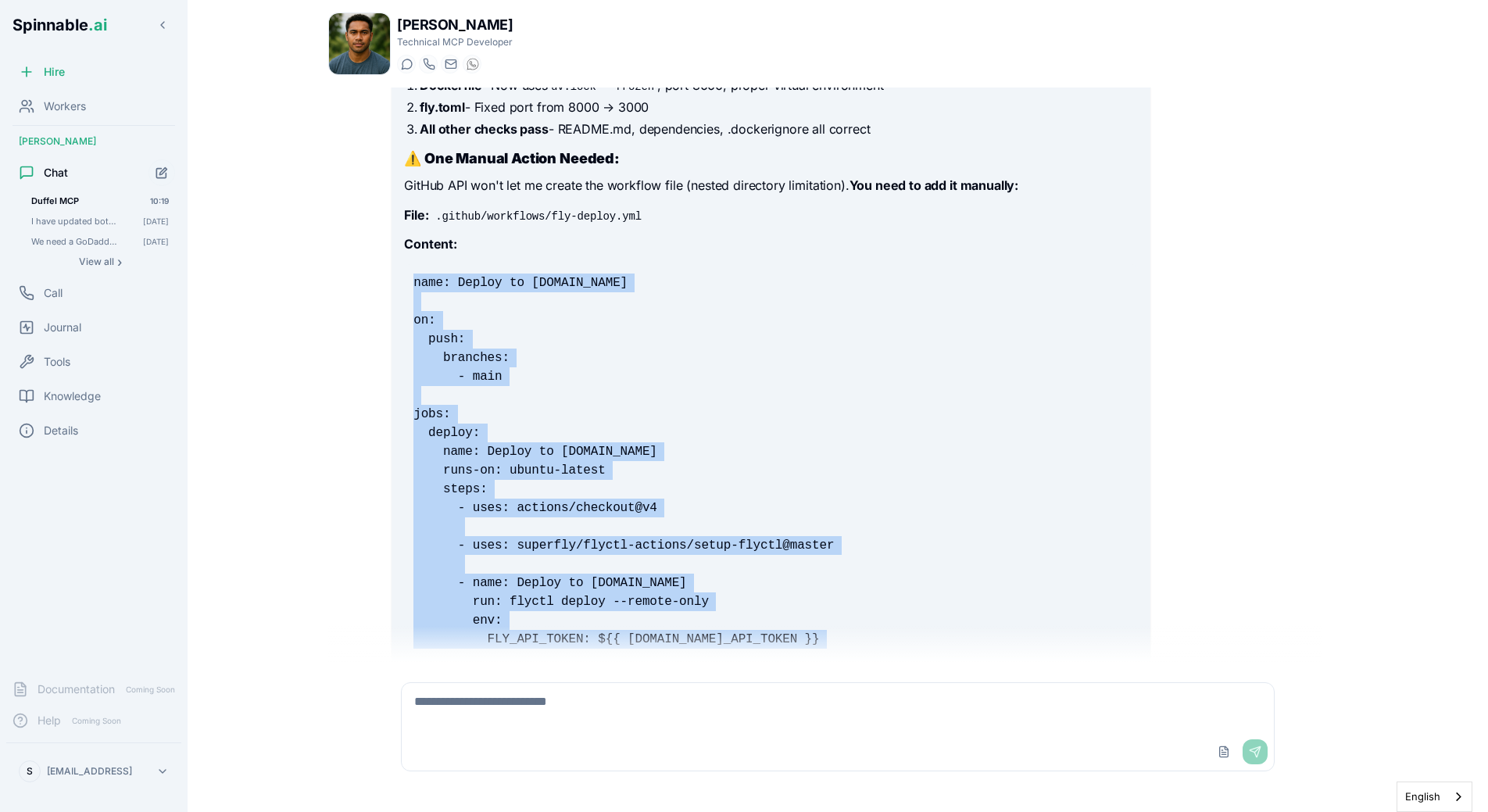
scroll to position [17822, 0]
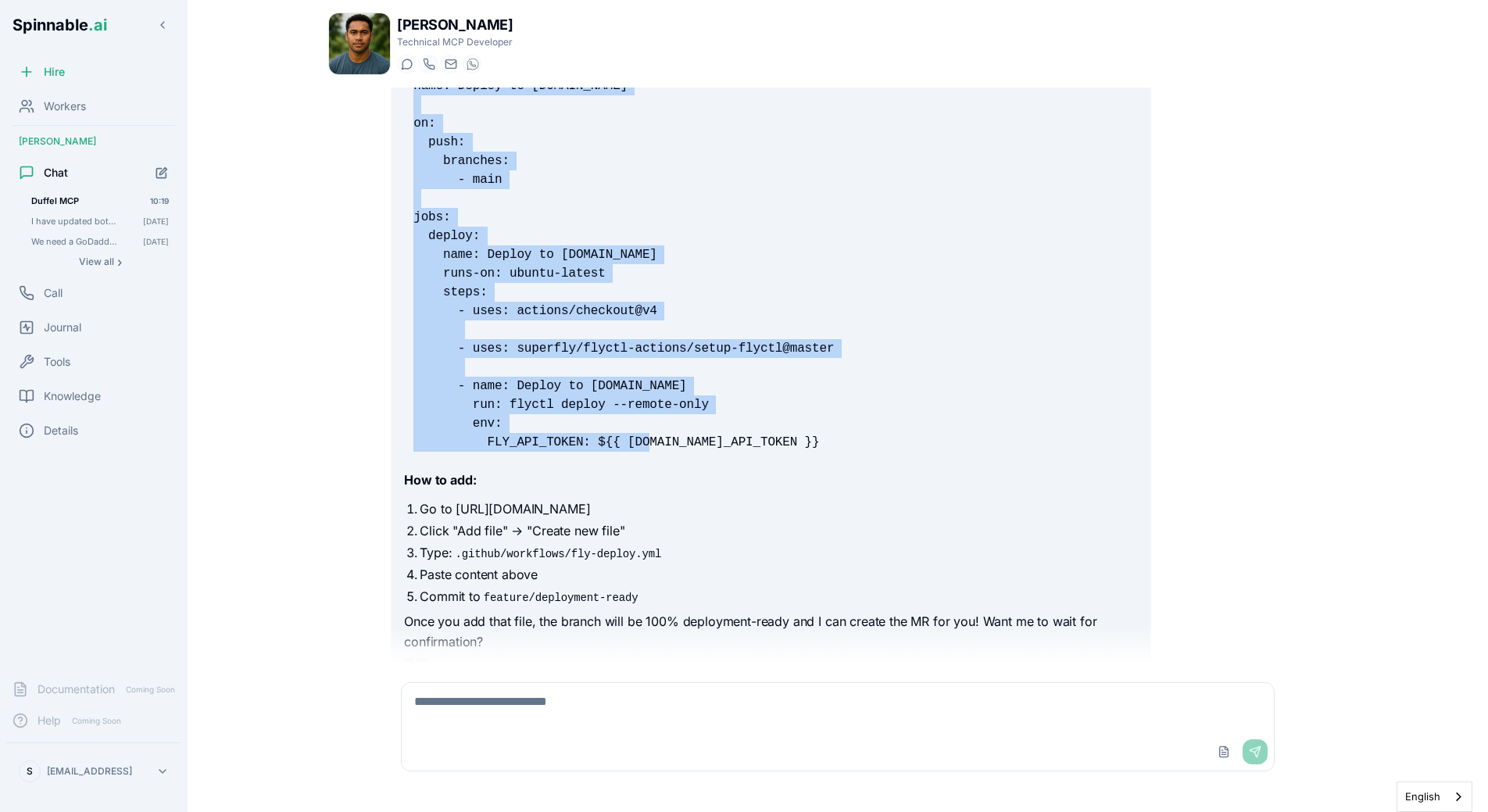
drag, startPoint x: 397, startPoint y: 349, endPoint x: 894, endPoint y: 387, distance: 498.5
copy code "name: Deploy to [DOMAIN_NAME] on: push: branches: - main jobs: deploy: name: De…"
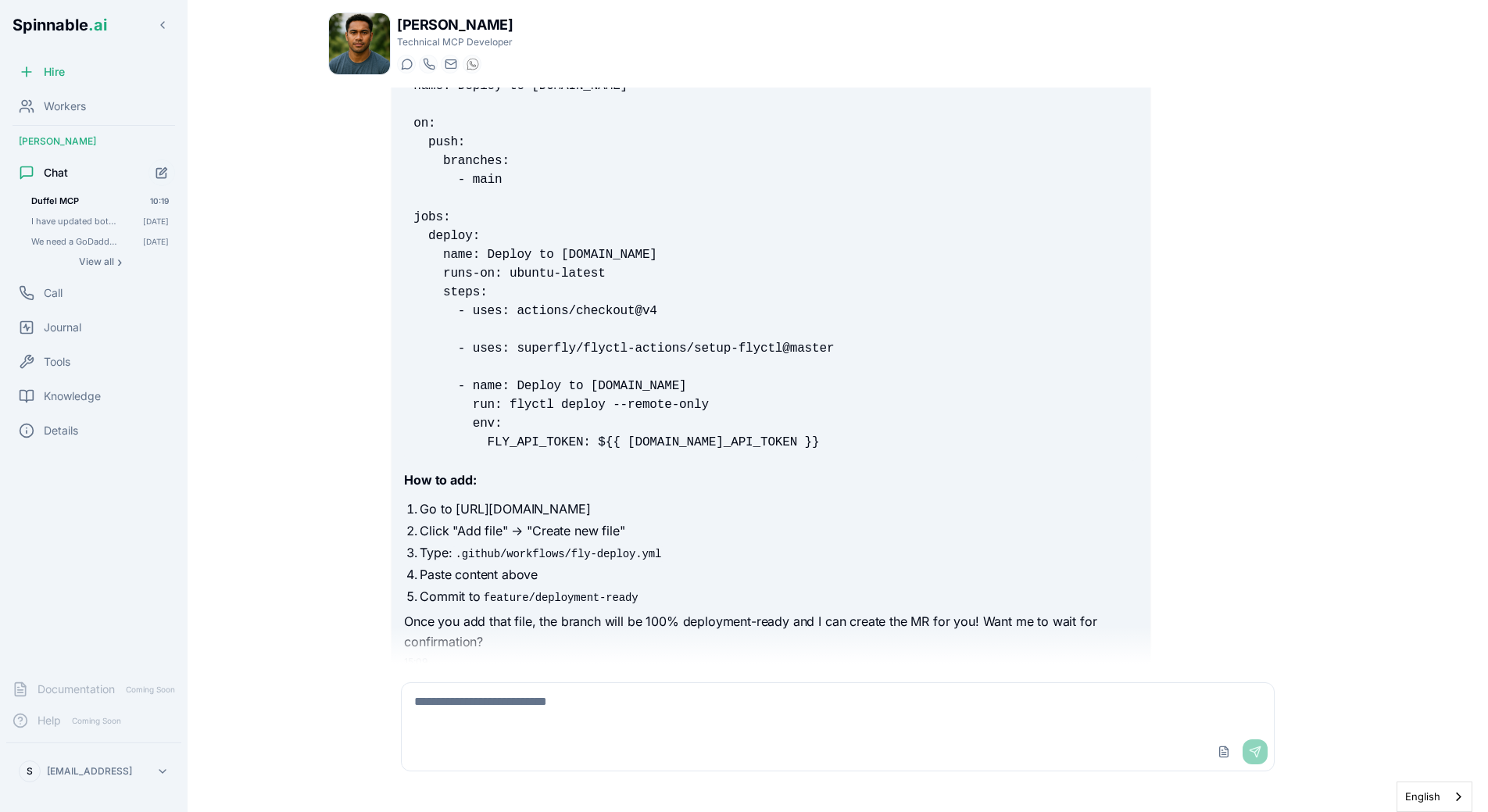
click at [618, 400] on pre "name: Deploy to [DOMAIN_NAME] on: push: branches: - main jobs: deploy: name: De…" at bounding box center [770, 264] width 733 height 394
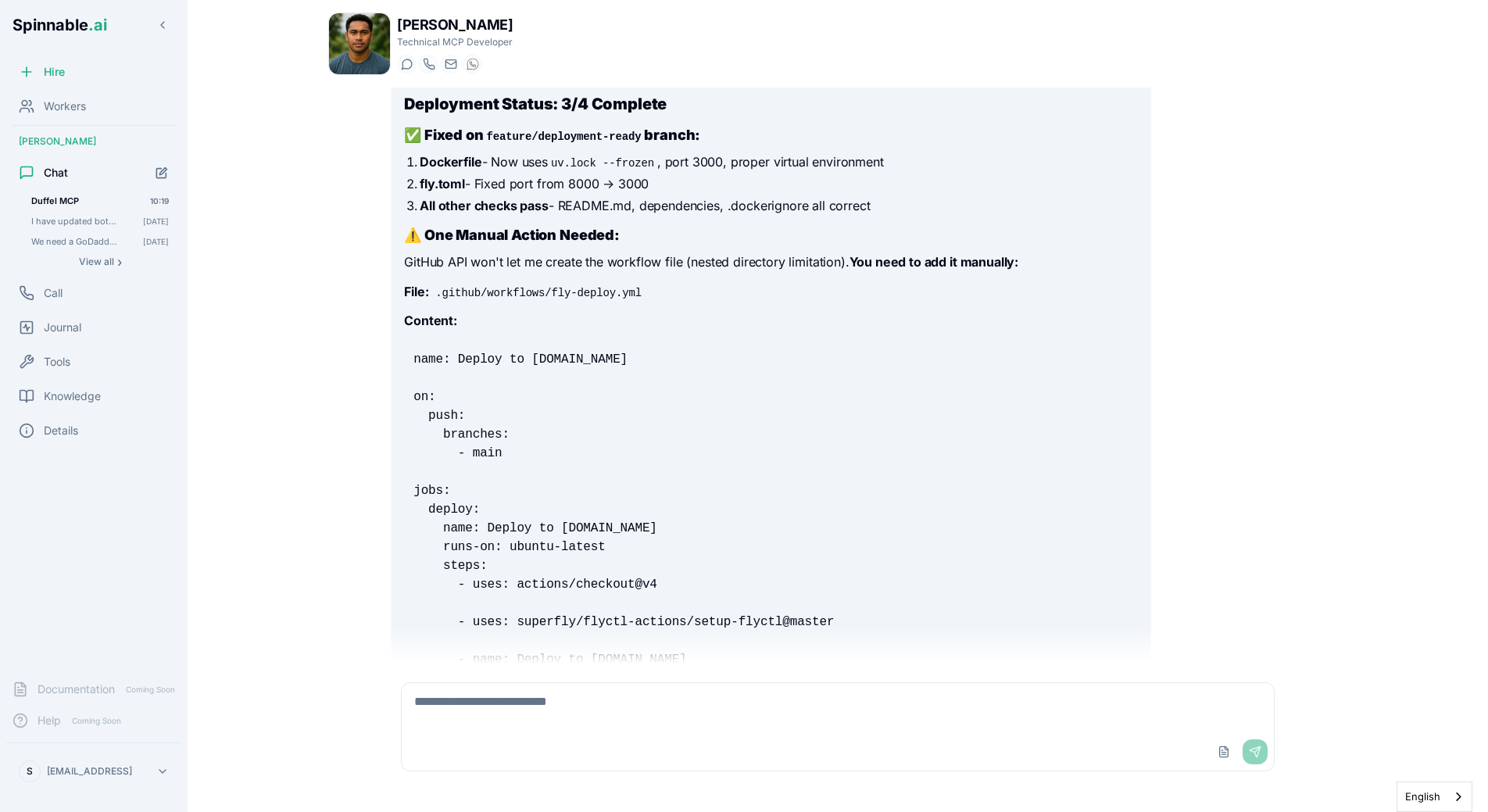
scroll to position [17547, 0]
click at [692, 254] on p "GitHub API won't let me create the workflow file (nested directory limitation).…" at bounding box center [770, 263] width 733 height 20
click at [1183, 186] on div "github system expert github system expert Perfect! I found and fixed 3 critical…" at bounding box center [838, 226] width 893 height 1452
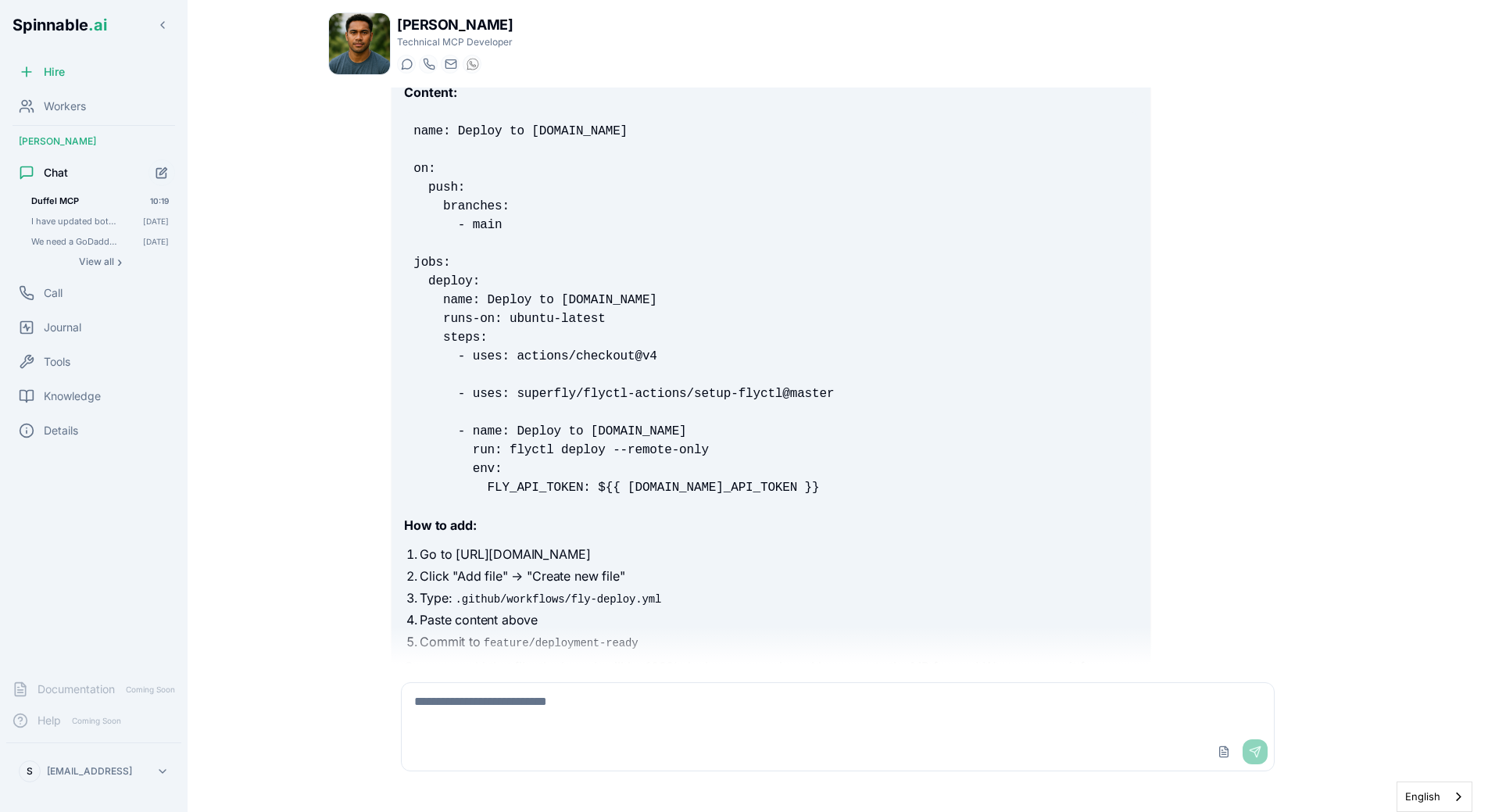
scroll to position [17822, 0]
